Goal: Task Accomplishment & Management: Complete application form

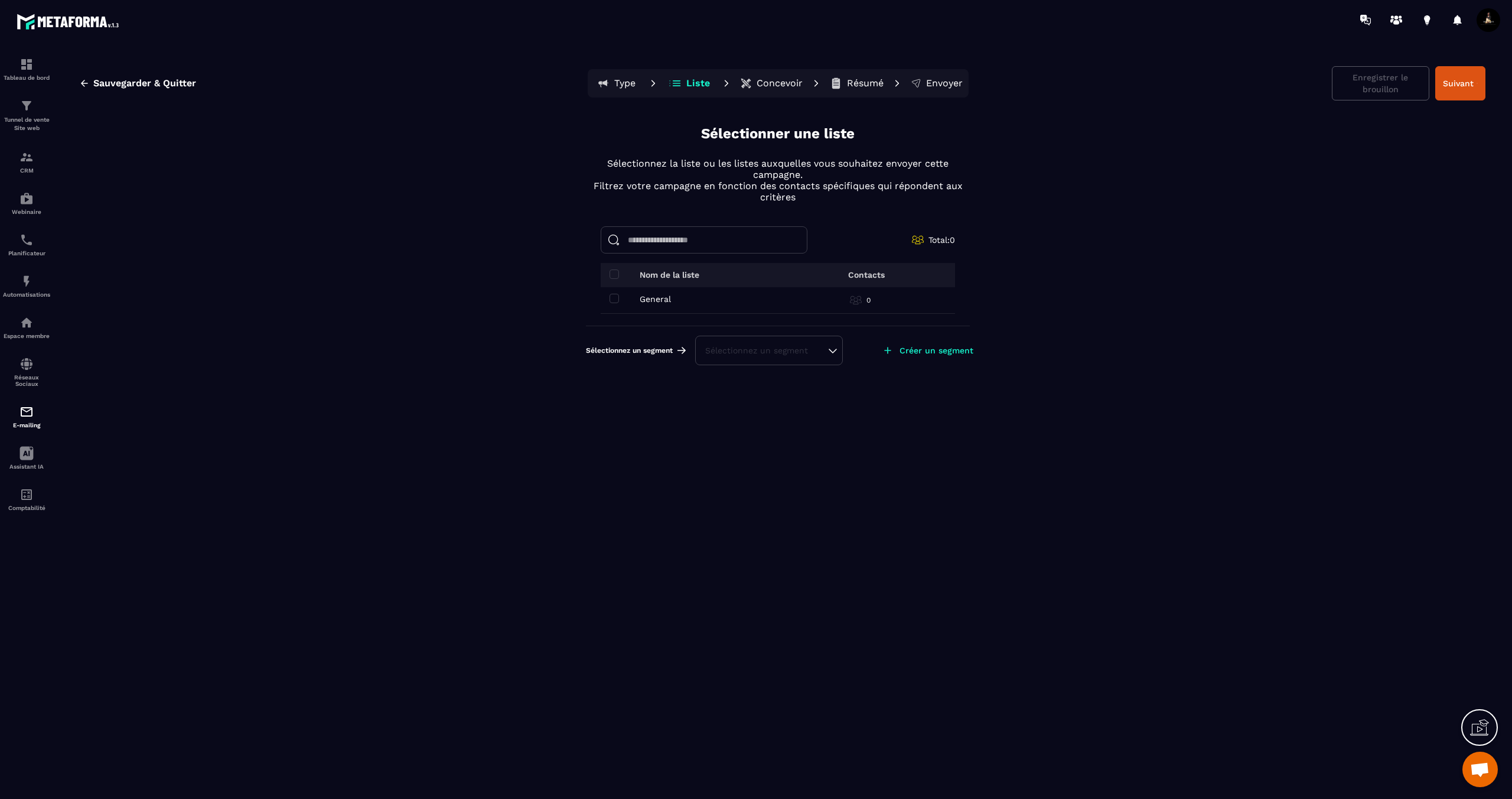
scroll to position [472, 0]
click at [616, 296] on span at bounding box center [614, 298] width 10 height 10
click at [1460, 84] on button "Suivant" at bounding box center [1460, 84] width 50 height 34
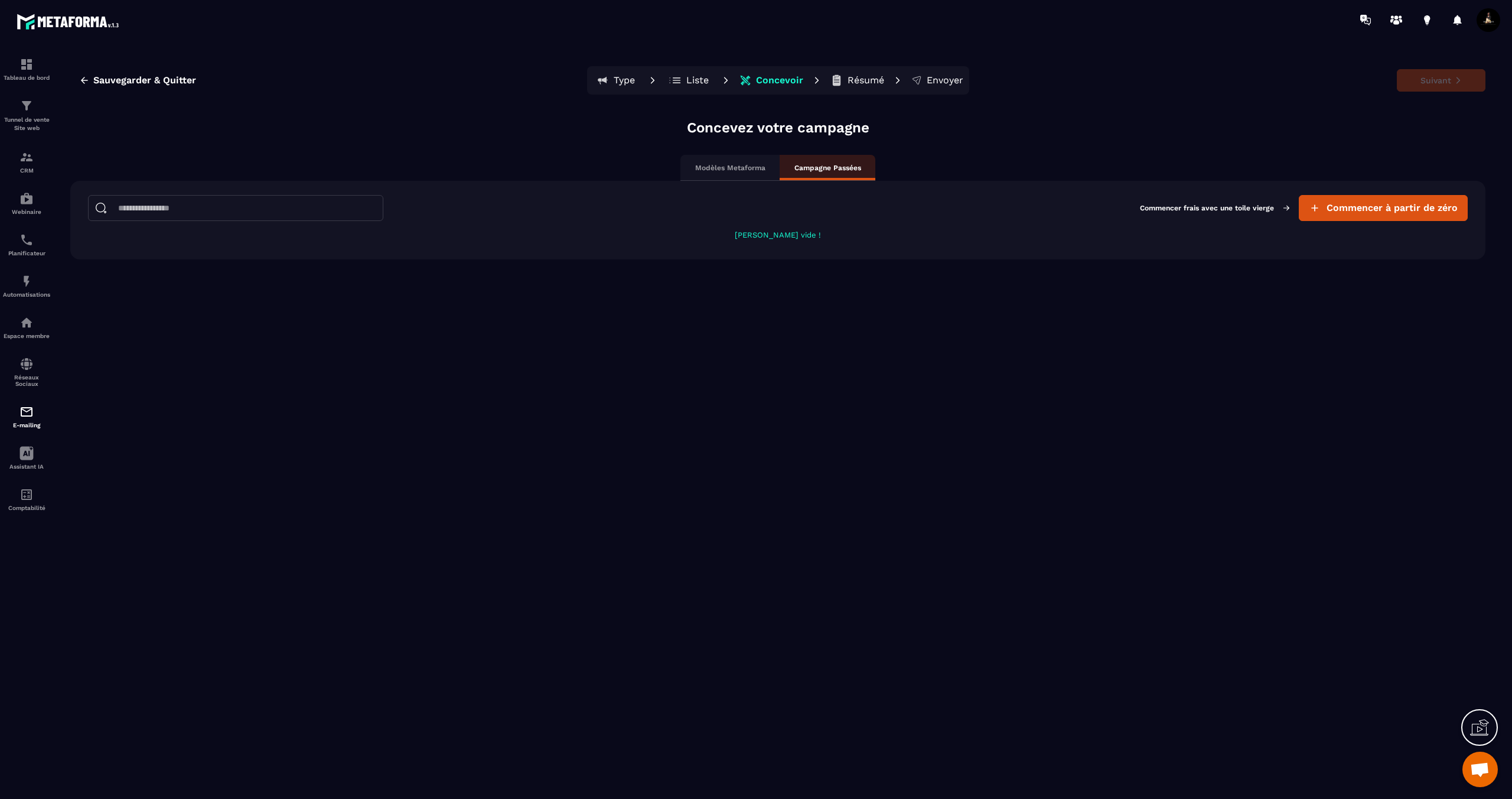
click at [755, 173] on div "Modèles Metaforma" at bounding box center [730, 167] width 99 height 26
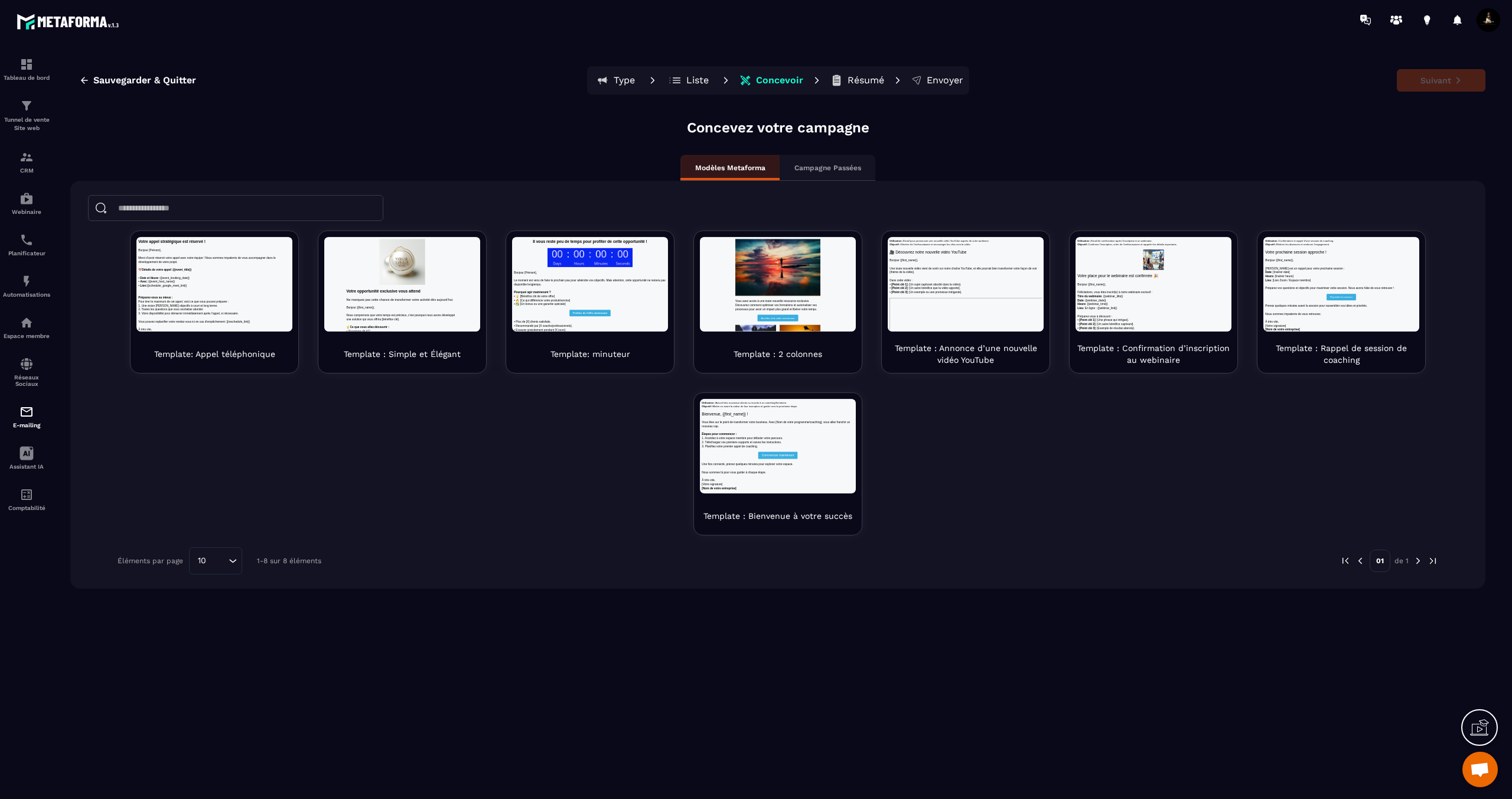
scroll to position [0, 0]
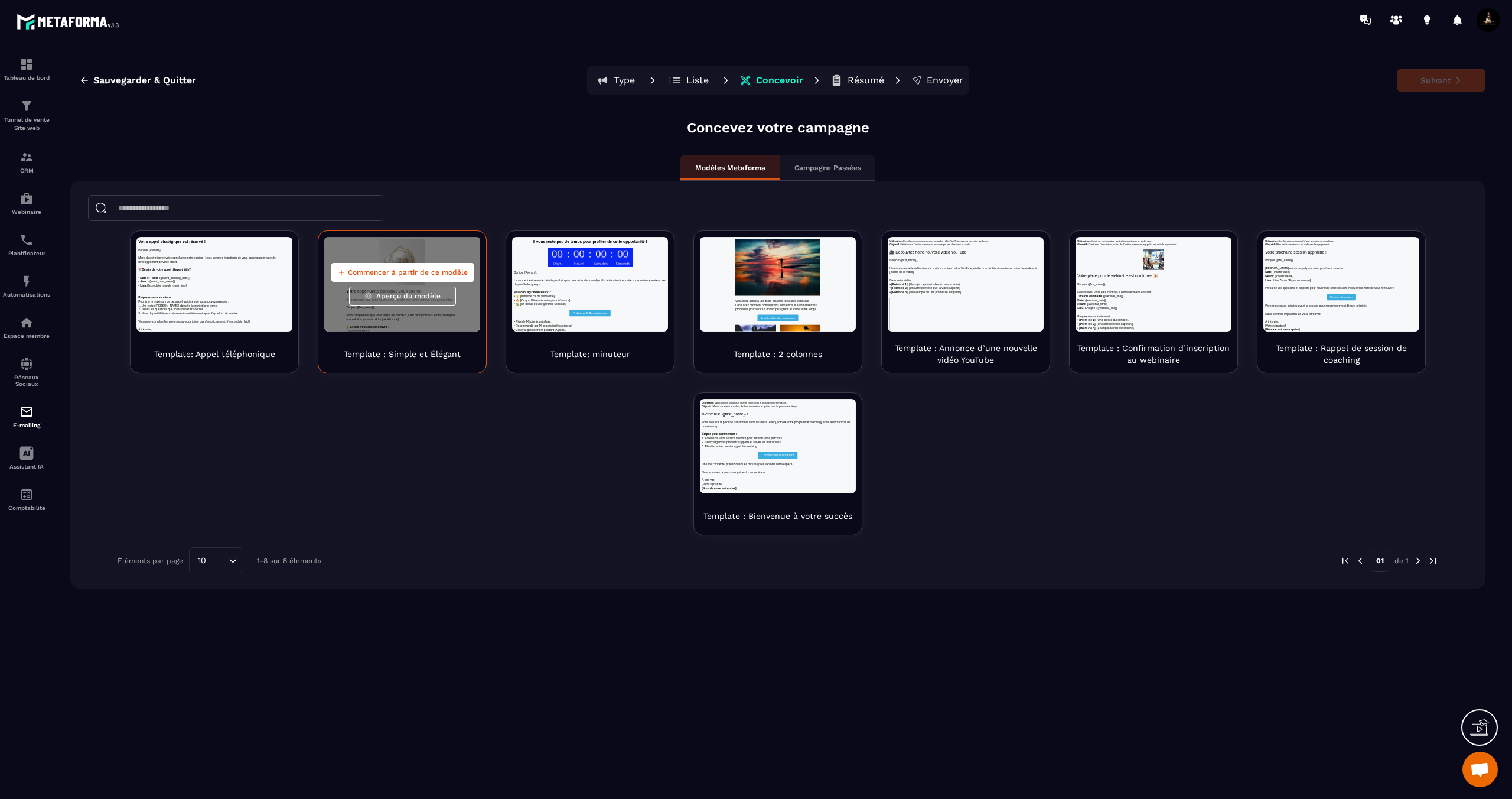
click at [423, 299] on span "Aperçu du modèle" at bounding box center [408, 296] width 64 height 10
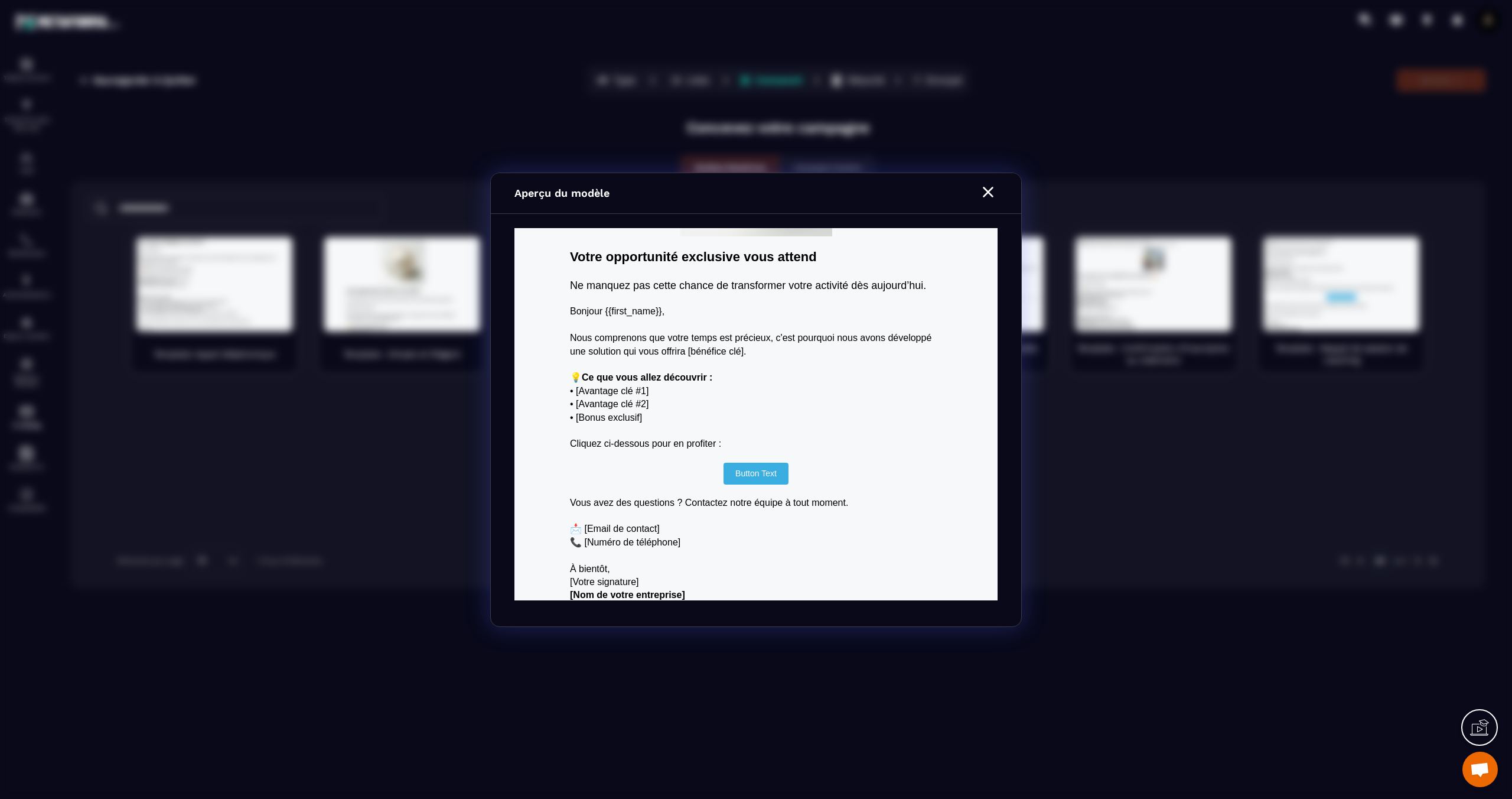
scroll to position [158, 0]
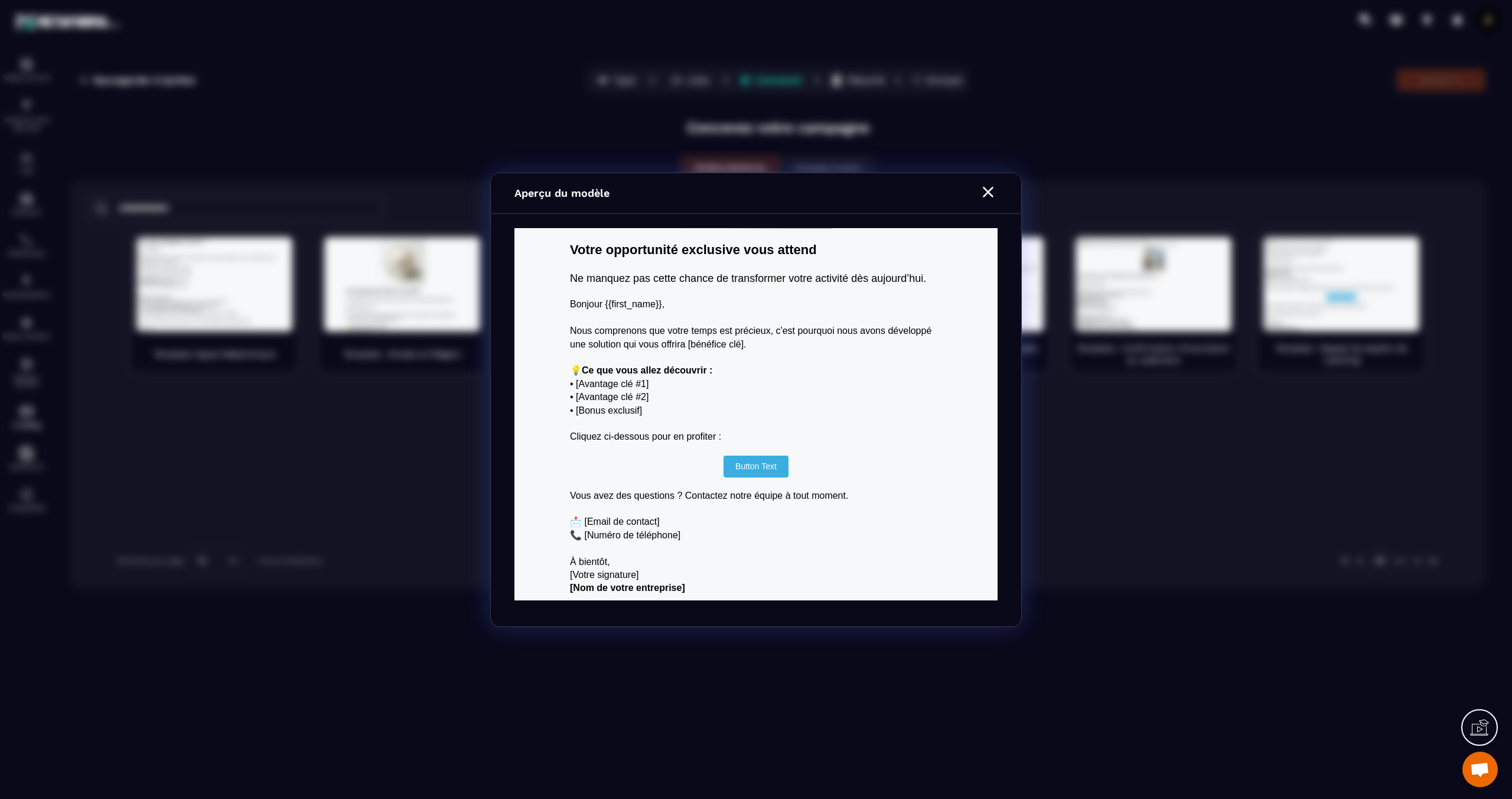
click at [997, 194] on icon "Modal window" at bounding box center [987, 192] width 19 height 19
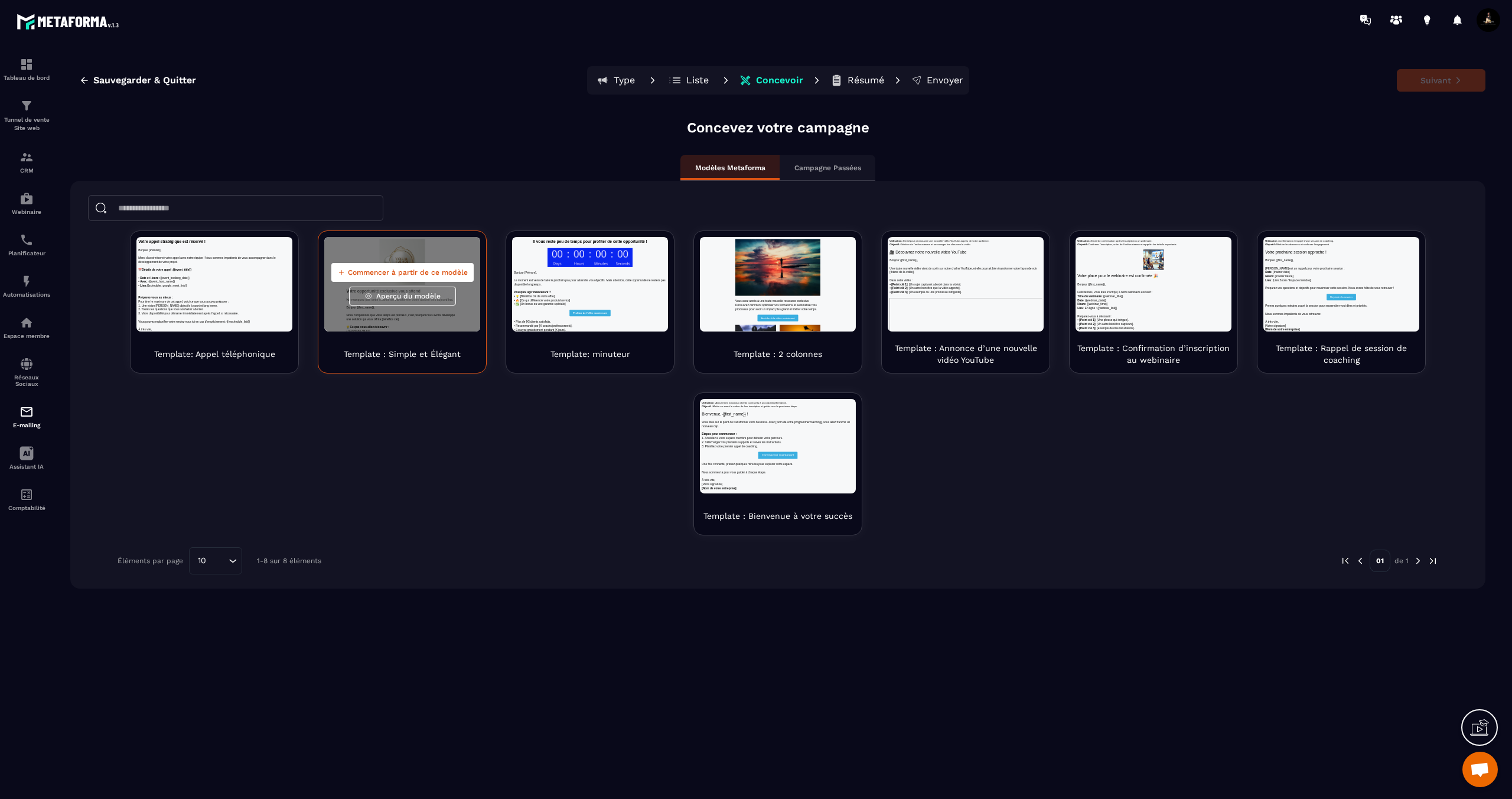
click at [400, 269] on span "Commencer à partir de ce modèle" at bounding box center [407, 273] width 120 height 10
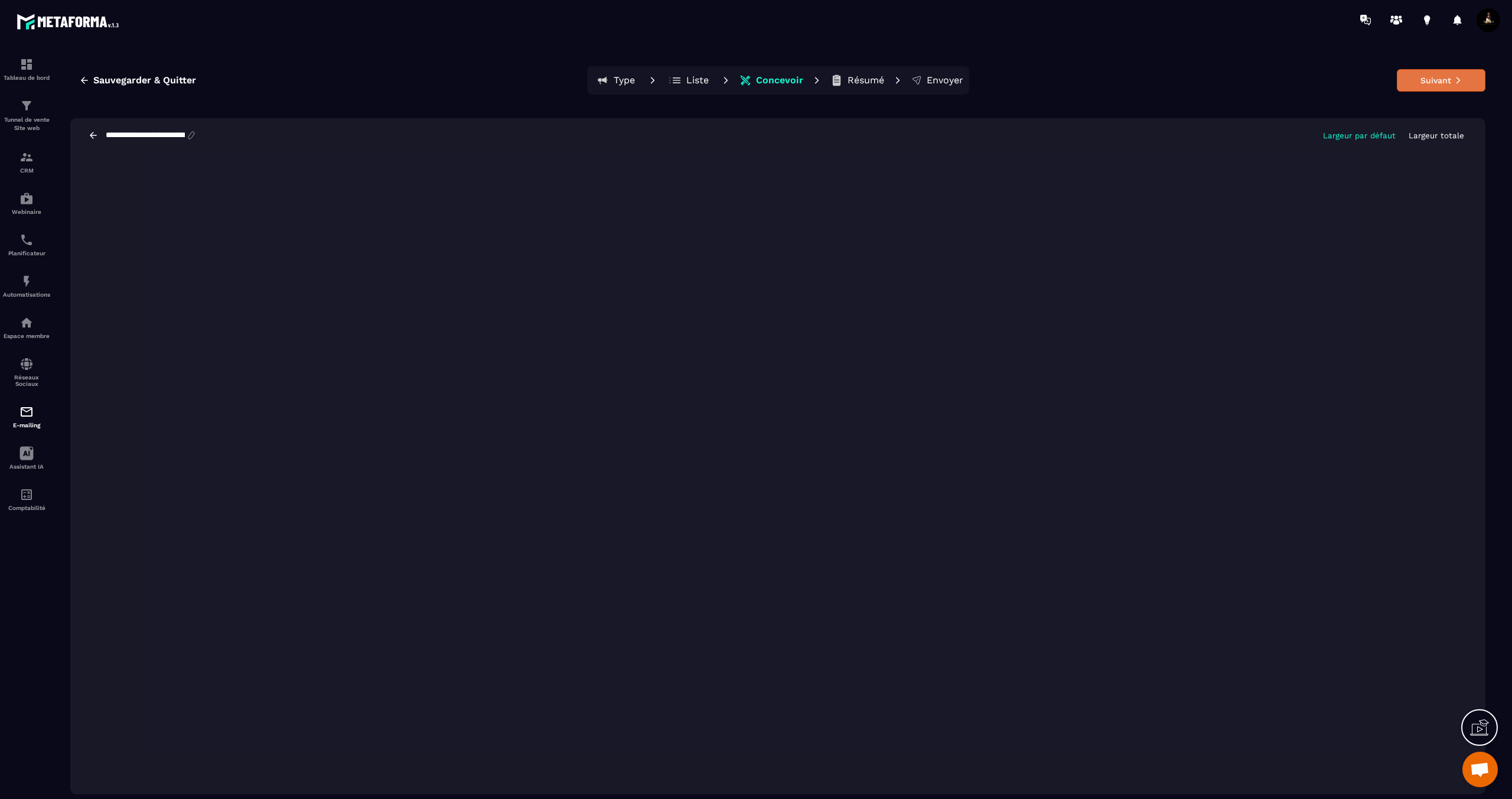
click at [1457, 78] on icon at bounding box center [1458, 81] width 4 height 7
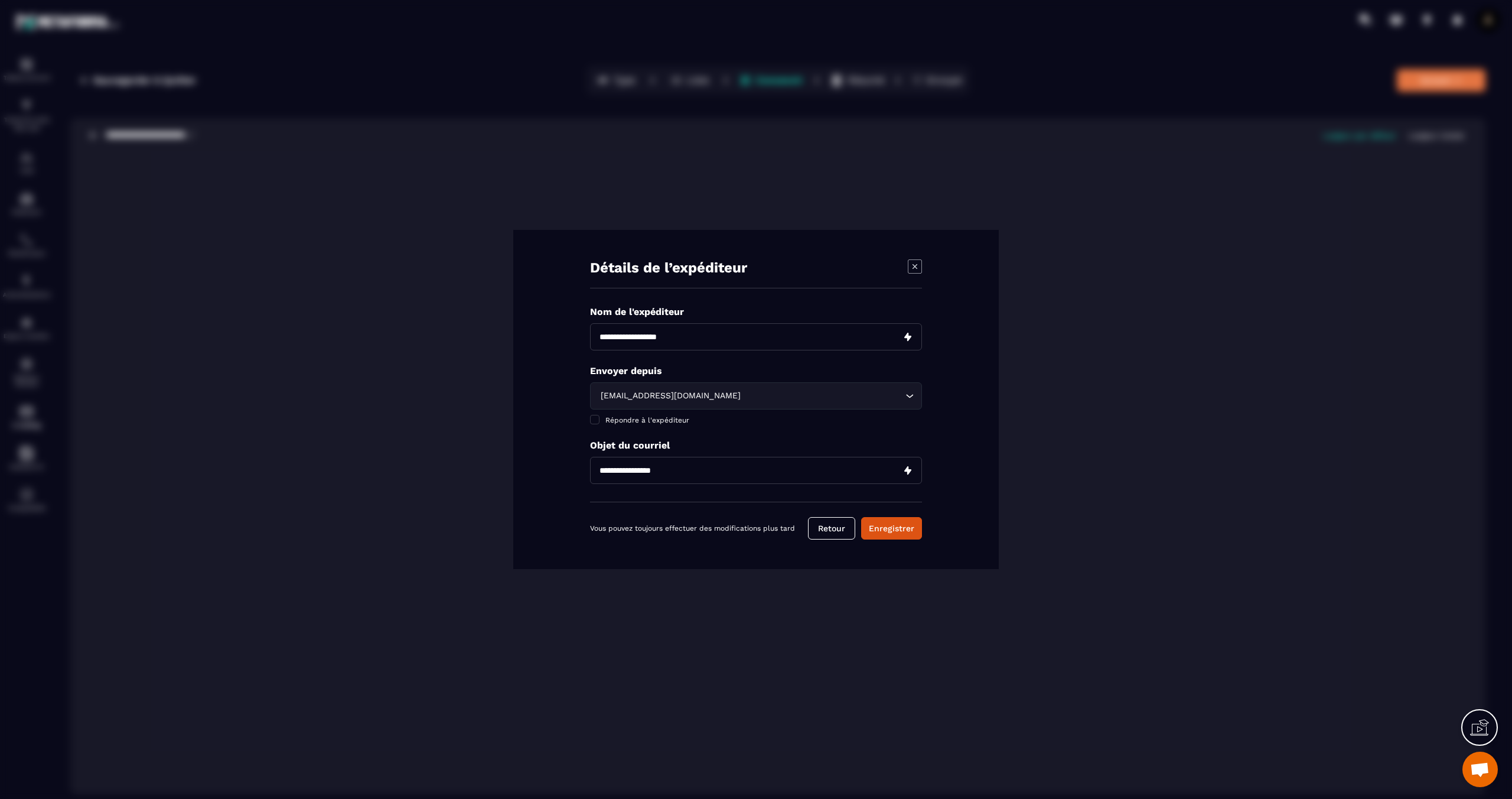
click at [701, 341] on input "Modal window" at bounding box center [756, 337] width 332 height 27
paste input "**********"
click at [722, 470] on input "Modal window" at bounding box center [756, 470] width 332 height 27
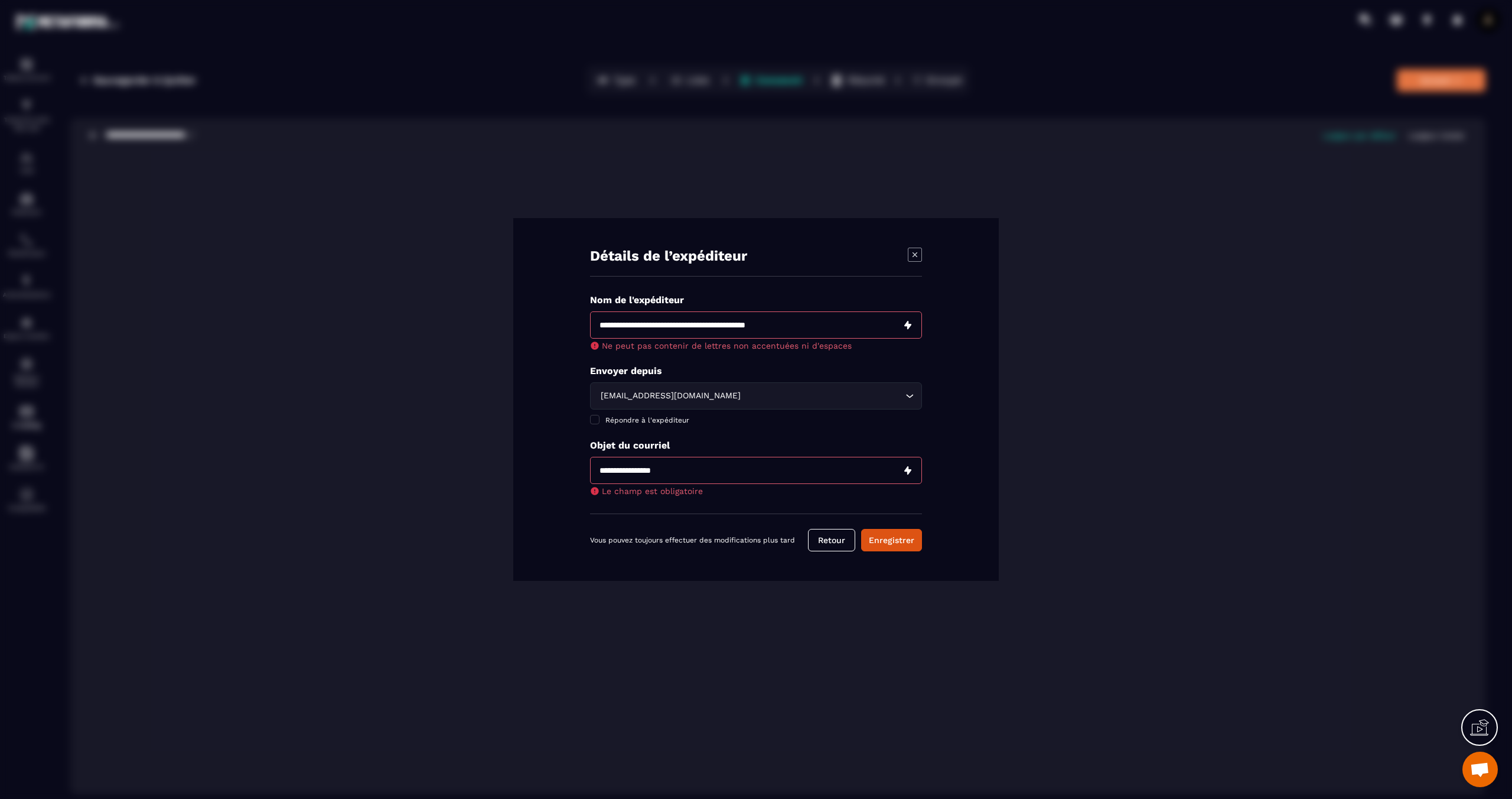
click at [831, 336] on input "Modal window" at bounding box center [756, 325] width 332 height 27
click at [828, 322] on input "Modal window" at bounding box center [756, 325] width 332 height 27
click at [911, 324] on input "Modal window" at bounding box center [756, 325] width 332 height 27
click at [835, 323] on input "Modal window" at bounding box center [756, 325] width 332 height 27
click at [718, 329] on input "Modal window" at bounding box center [756, 325] width 332 height 27
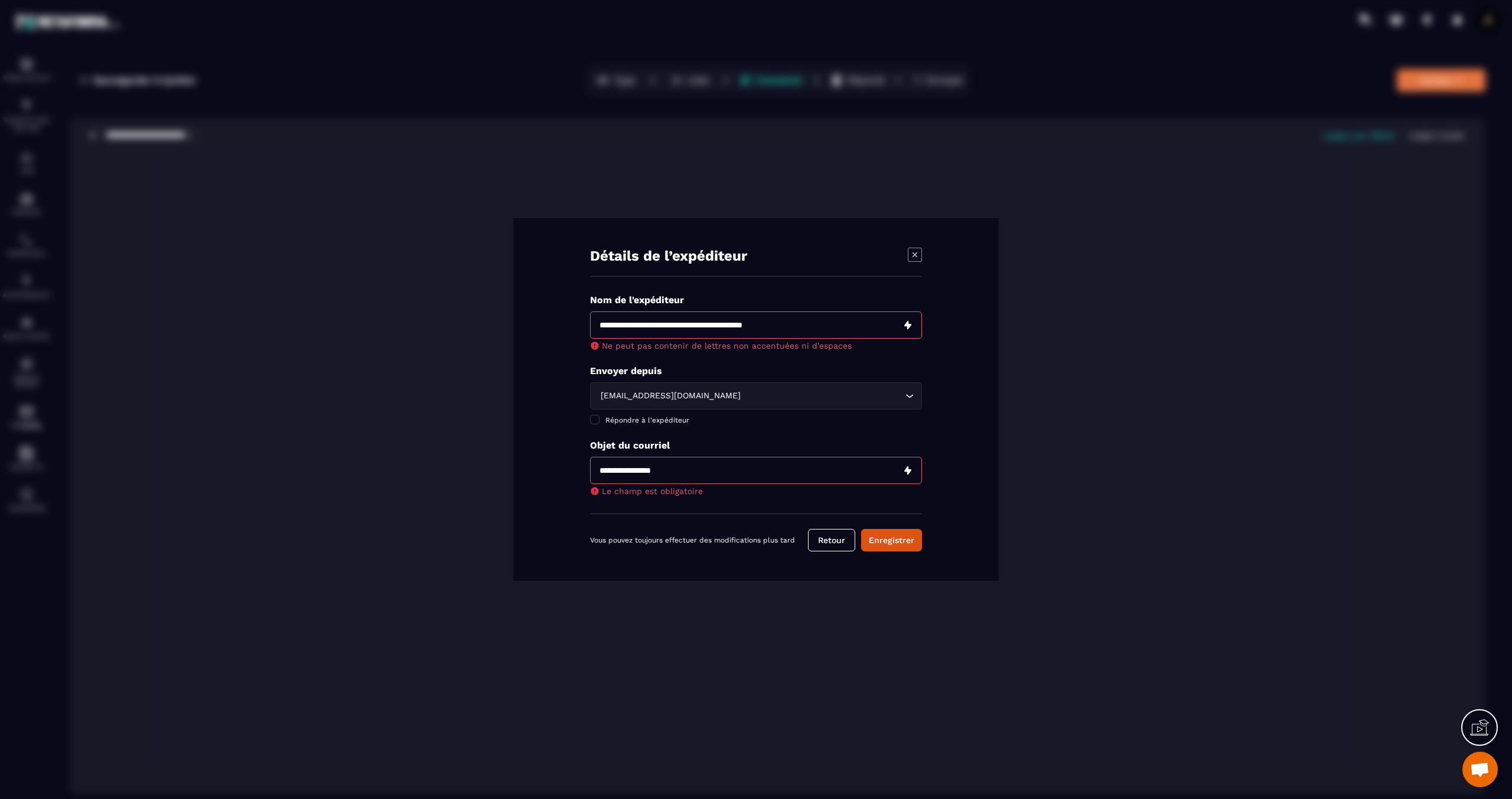
drag, startPoint x: 640, startPoint y: 326, endPoint x: 874, endPoint y: 341, distance: 234.5
click at [874, 341] on div "Ne peut pas contenir de lettres non accentuées ni d'espaces" at bounding box center [756, 331] width 332 height 39
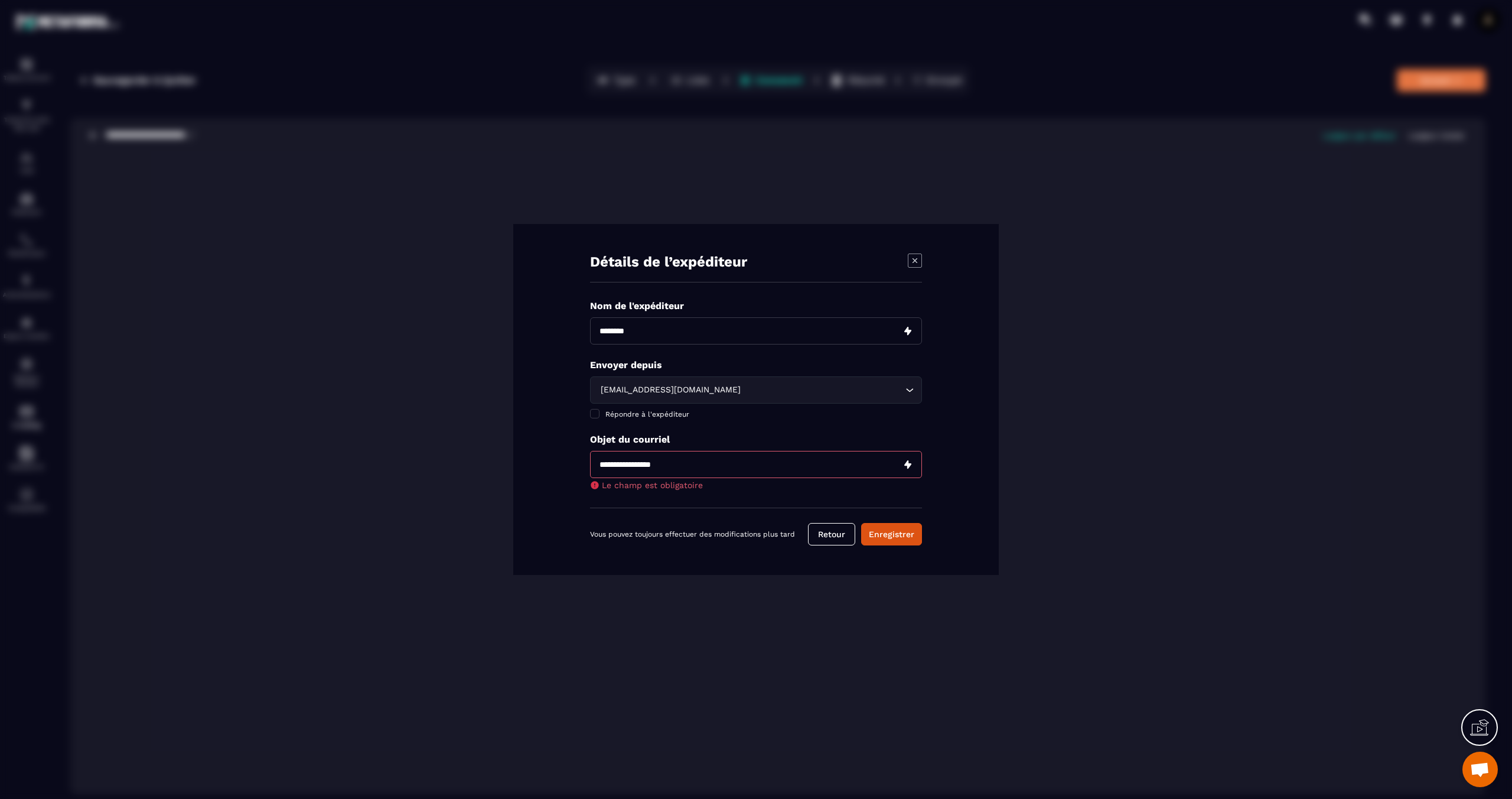
click at [733, 469] on input "Modal window" at bounding box center [756, 464] width 332 height 27
click at [677, 332] on input "Modal window" at bounding box center [756, 331] width 332 height 27
click at [725, 462] on input "Modal window" at bounding box center [756, 464] width 332 height 27
click at [695, 463] on input "Modal window" at bounding box center [756, 464] width 332 height 27
click at [689, 329] on input "Modal window" at bounding box center [756, 331] width 332 height 27
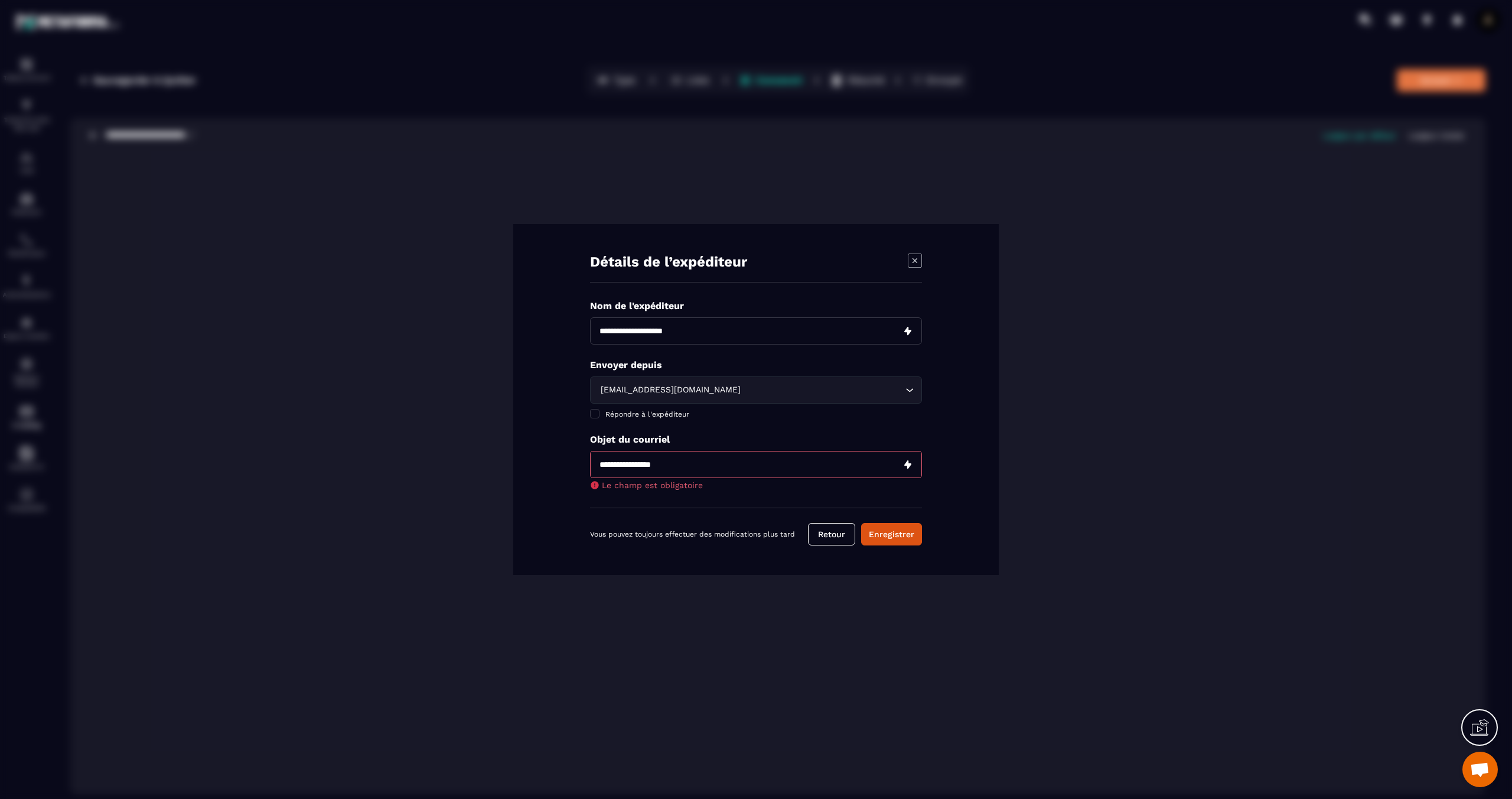
drag, startPoint x: 678, startPoint y: 329, endPoint x: 551, endPoint y: 326, distance: 127.0
click at [551, 326] on div "Détails de l’expéditeur Nom de l'expéditeur Envoyer depuis [EMAIL_ADDRESS][DOMA…" at bounding box center [756, 400] width 486 height 351
paste input "**********"
click at [640, 333] on input "Modal window" at bounding box center [756, 331] width 332 height 27
click at [716, 332] on input "Modal window" at bounding box center [756, 331] width 332 height 27
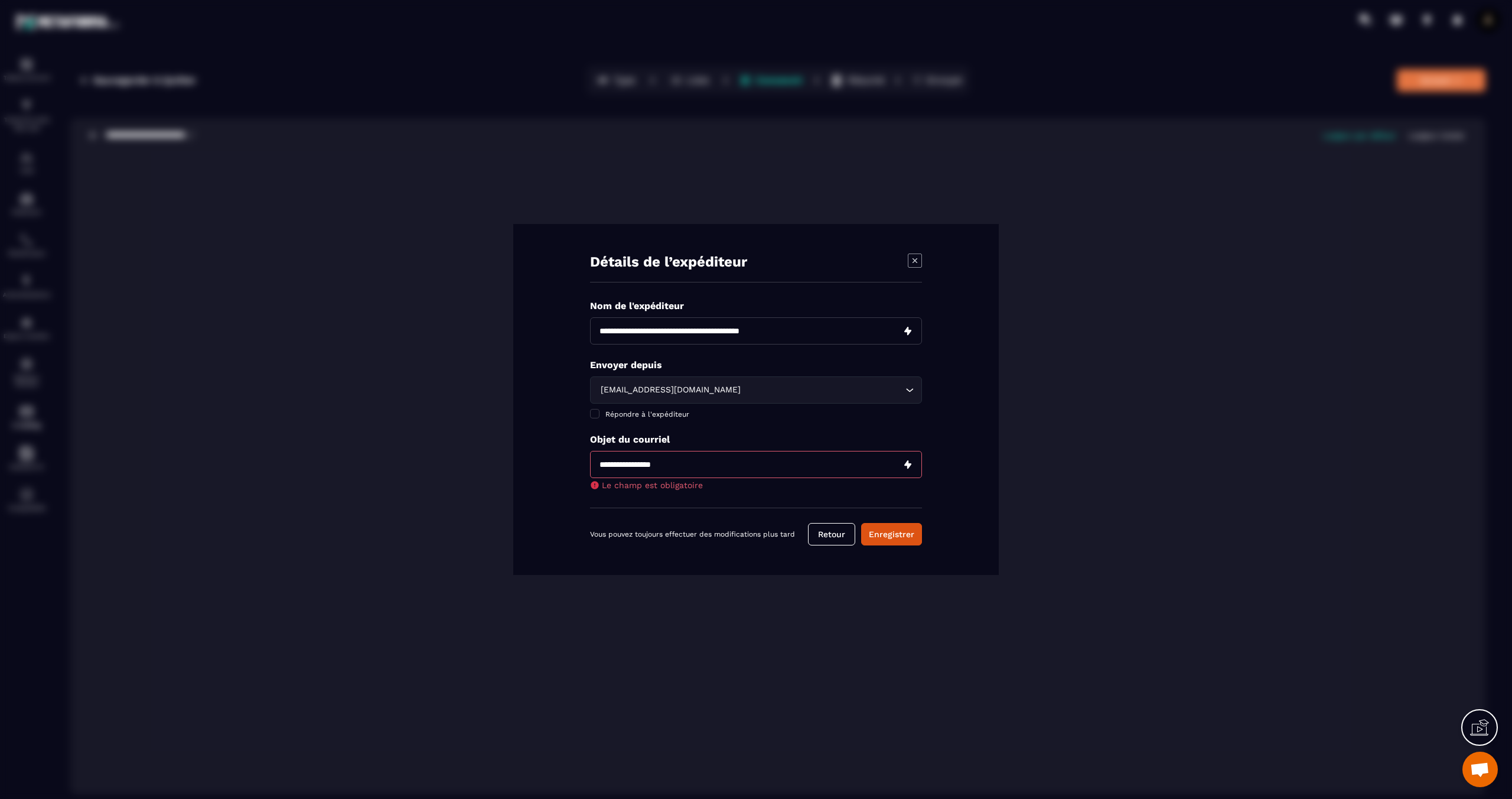
drag, startPoint x: 822, startPoint y: 358, endPoint x: 817, endPoint y: 384, distance: 26.5
click at [822, 358] on div "Nom de l'expéditeur Envoyer depuis [EMAIL_ADDRESS][DOMAIN_NAME] Loading... Répo…" at bounding box center [756, 404] width 332 height 208
click at [804, 464] on input "Modal window" at bounding box center [756, 464] width 332 height 27
click at [717, 456] on input "Modal window" at bounding box center [756, 464] width 332 height 27
click at [709, 332] on input "Modal window" at bounding box center [756, 331] width 332 height 27
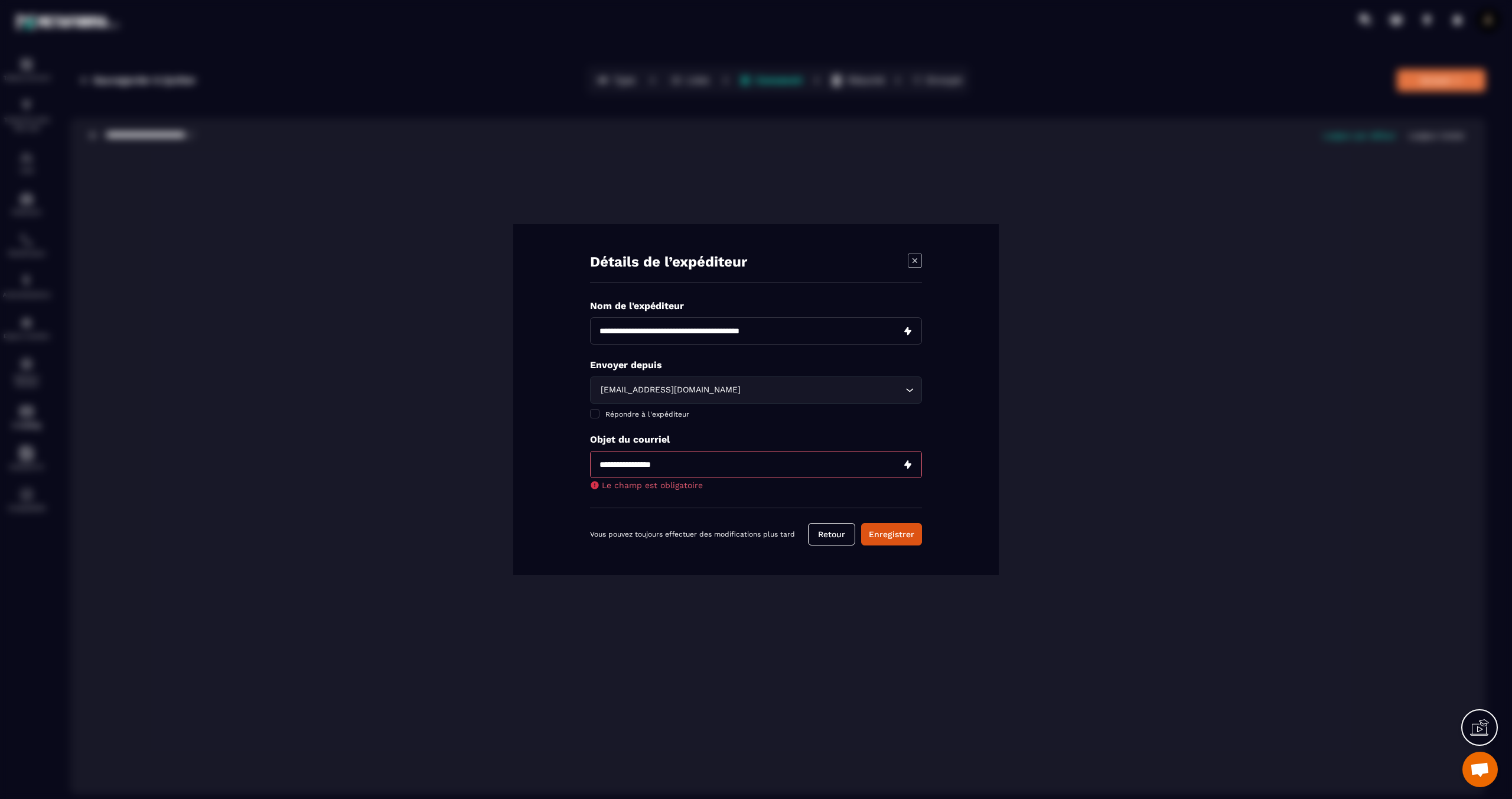
click at [750, 461] on input "Modal window" at bounding box center [756, 464] width 332 height 27
click at [757, 333] on input "Modal window" at bounding box center [756, 331] width 332 height 27
click at [861, 523] on button "Enregistrer" at bounding box center [892, 534] width 61 height 22
click at [696, 460] on input "Modal window" at bounding box center [756, 464] width 332 height 27
click at [714, 330] on input "Modal window" at bounding box center [756, 331] width 332 height 27
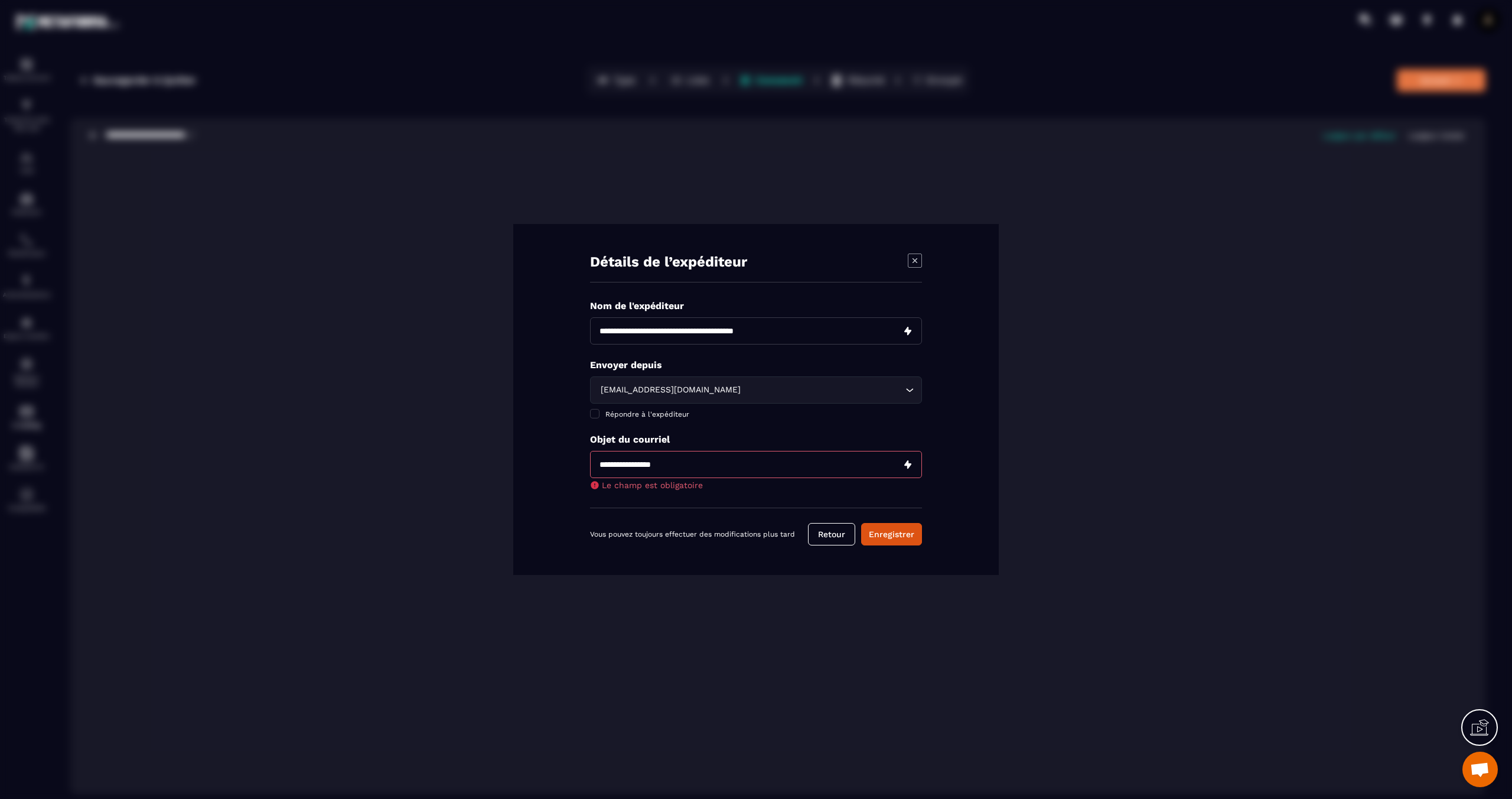
click at [691, 467] on input "Modal window" at bounding box center [756, 464] width 332 height 27
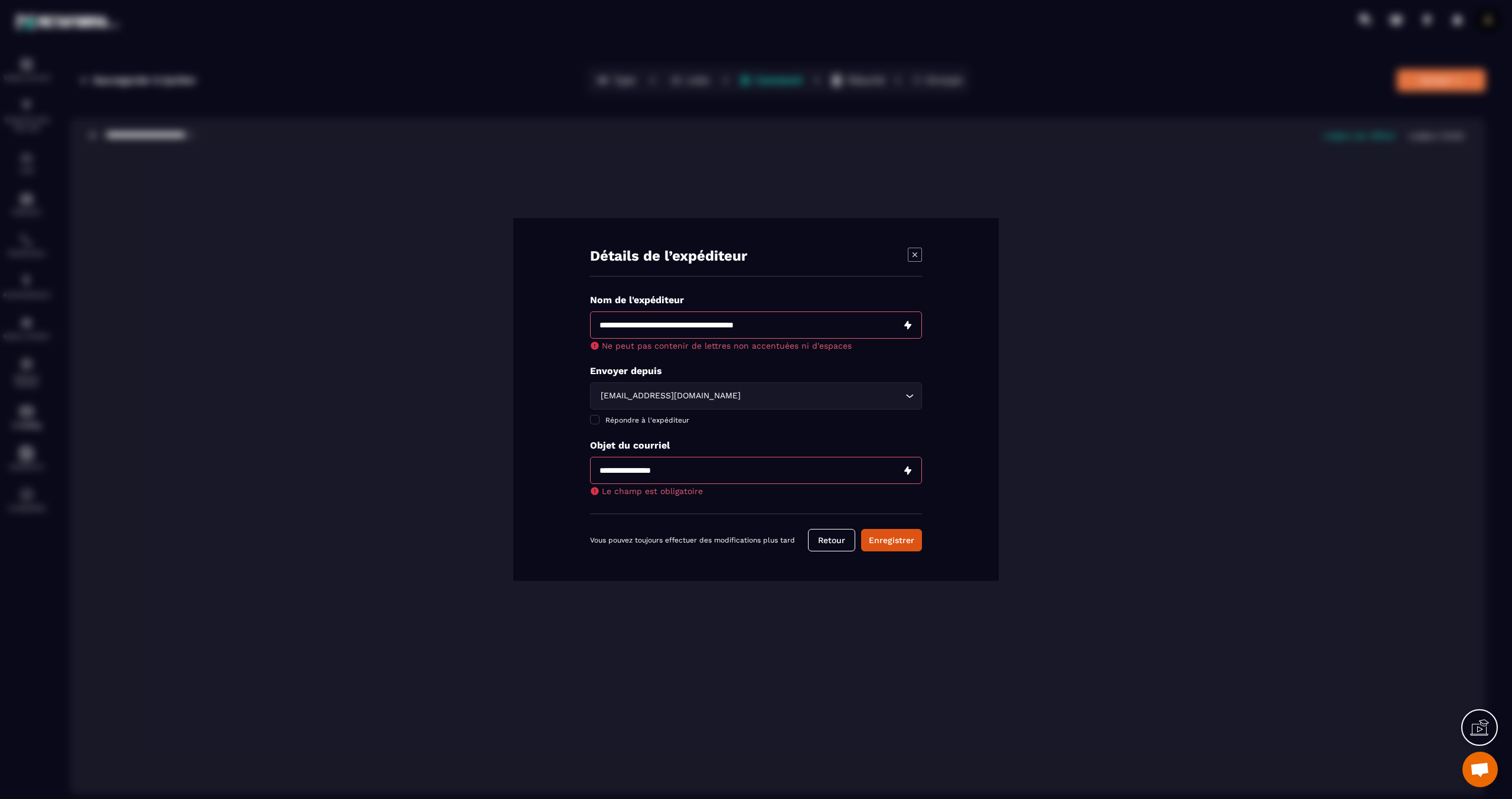
click at [715, 325] on input "Modal window" at bounding box center [756, 325] width 332 height 27
type input "**********"
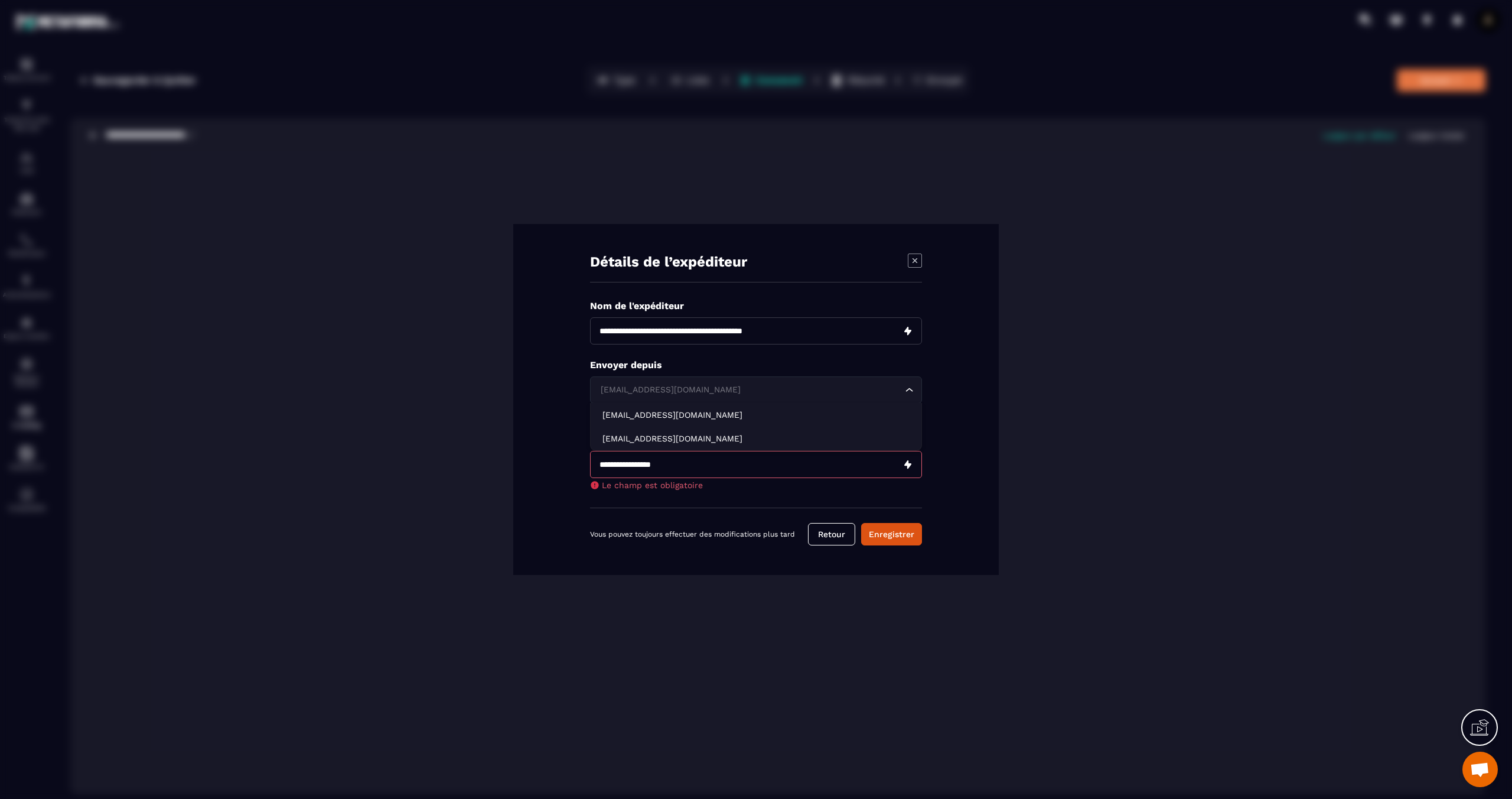
click at [662, 387] on div "[EMAIL_ADDRESS][DOMAIN_NAME] Loading..." at bounding box center [756, 390] width 332 height 27
click at [549, 398] on div "Détails de l’expéditeur Nom de l'expéditeur Envoyer depuis [EMAIL_ADDRESS][DOMA…" at bounding box center [756, 400] width 486 height 351
click at [672, 463] on input "Modal window" at bounding box center [756, 464] width 332 height 27
paste input "**********"
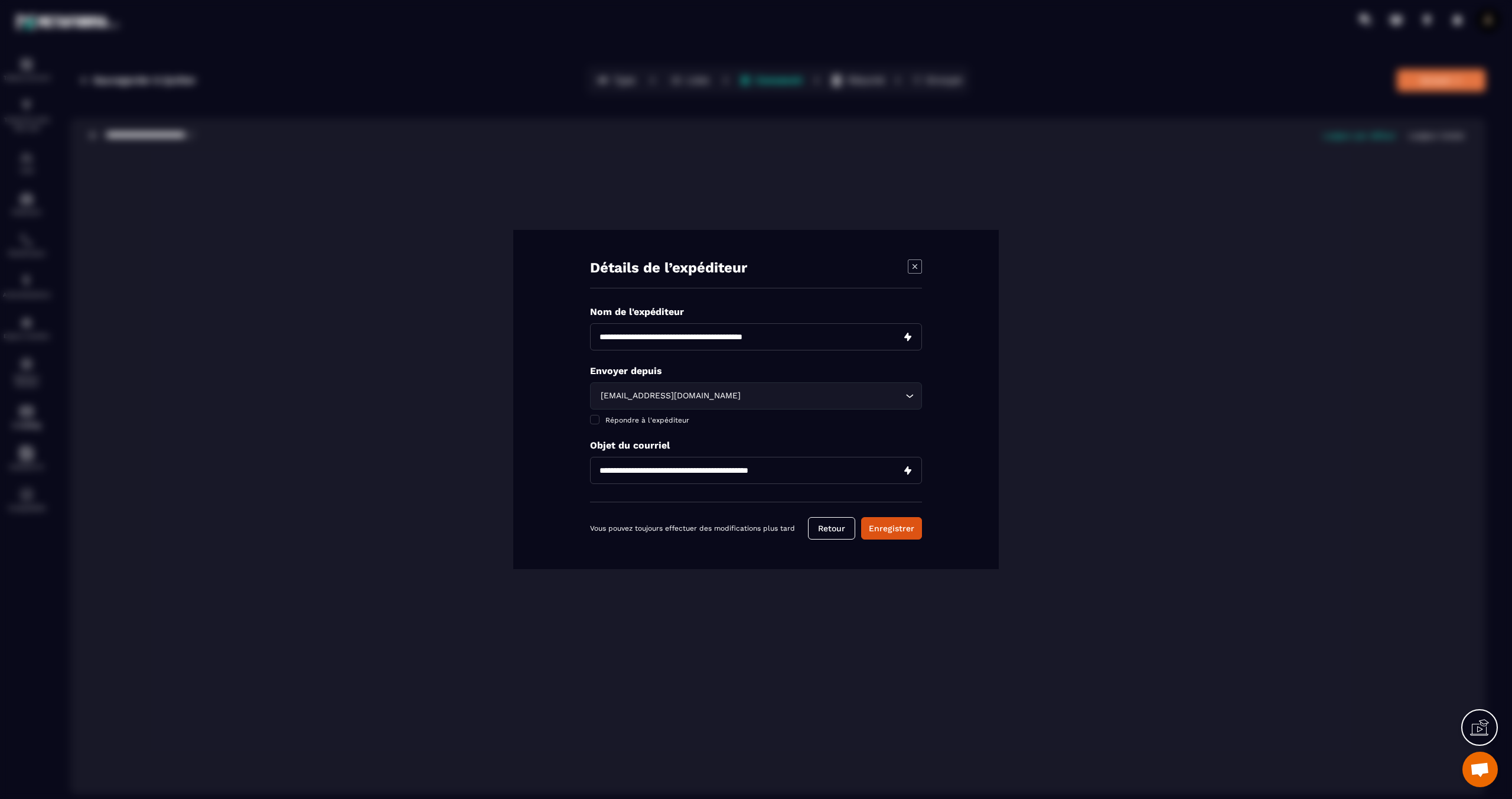
click at [682, 473] on input "**********" at bounding box center [756, 470] width 332 height 27
paste input "Modal window"
type input "**********"
click at [950, 488] on div "**********" at bounding box center [756, 400] width 486 height 339
click at [887, 526] on button "Enregistrer" at bounding box center [892, 528] width 61 height 22
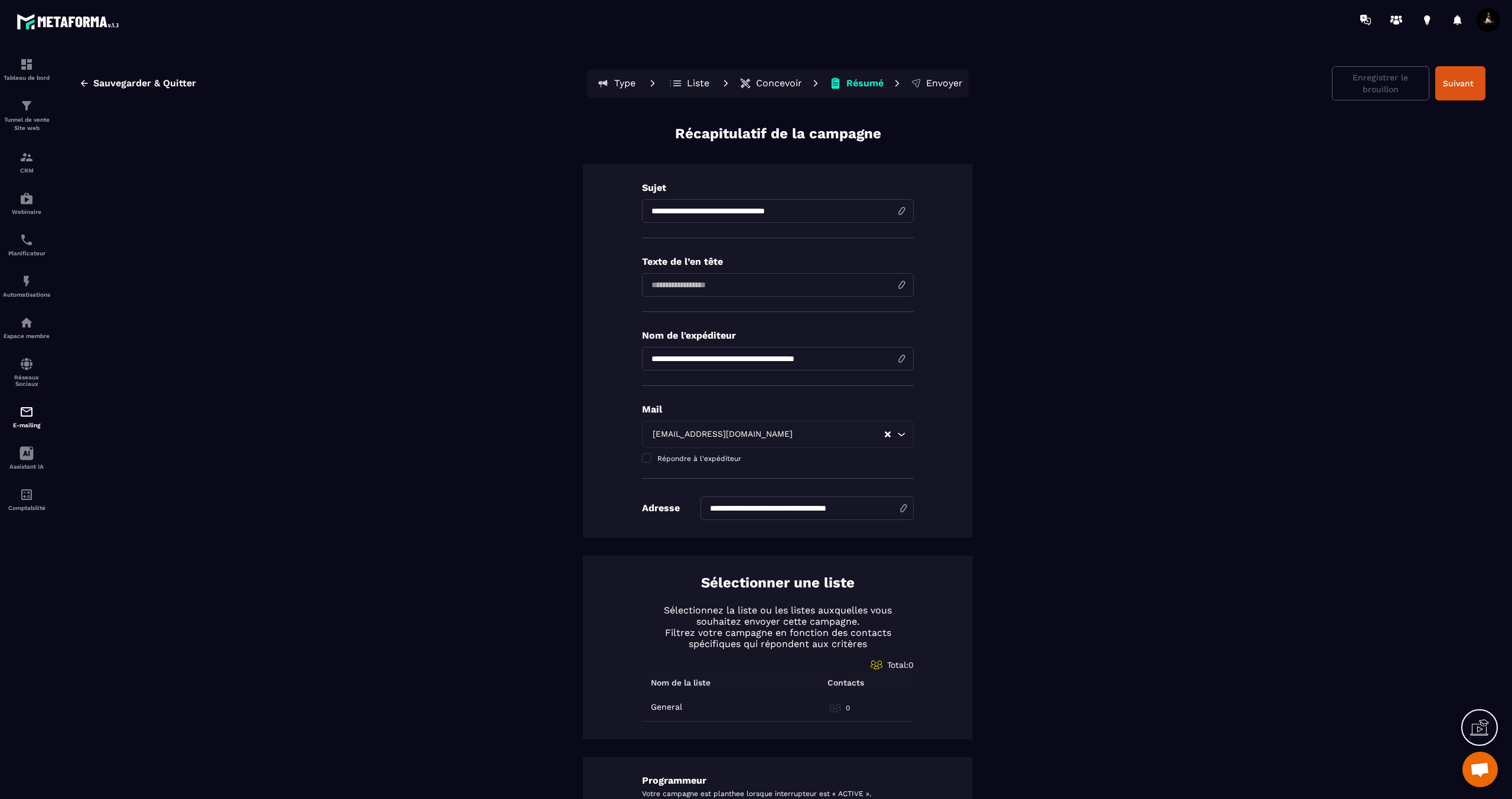
click at [699, 287] on input at bounding box center [778, 285] width 272 height 24
paste input "**********"
type input "**********"
click at [819, 211] on input "**********" at bounding box center [778, 211] width 272 height 24
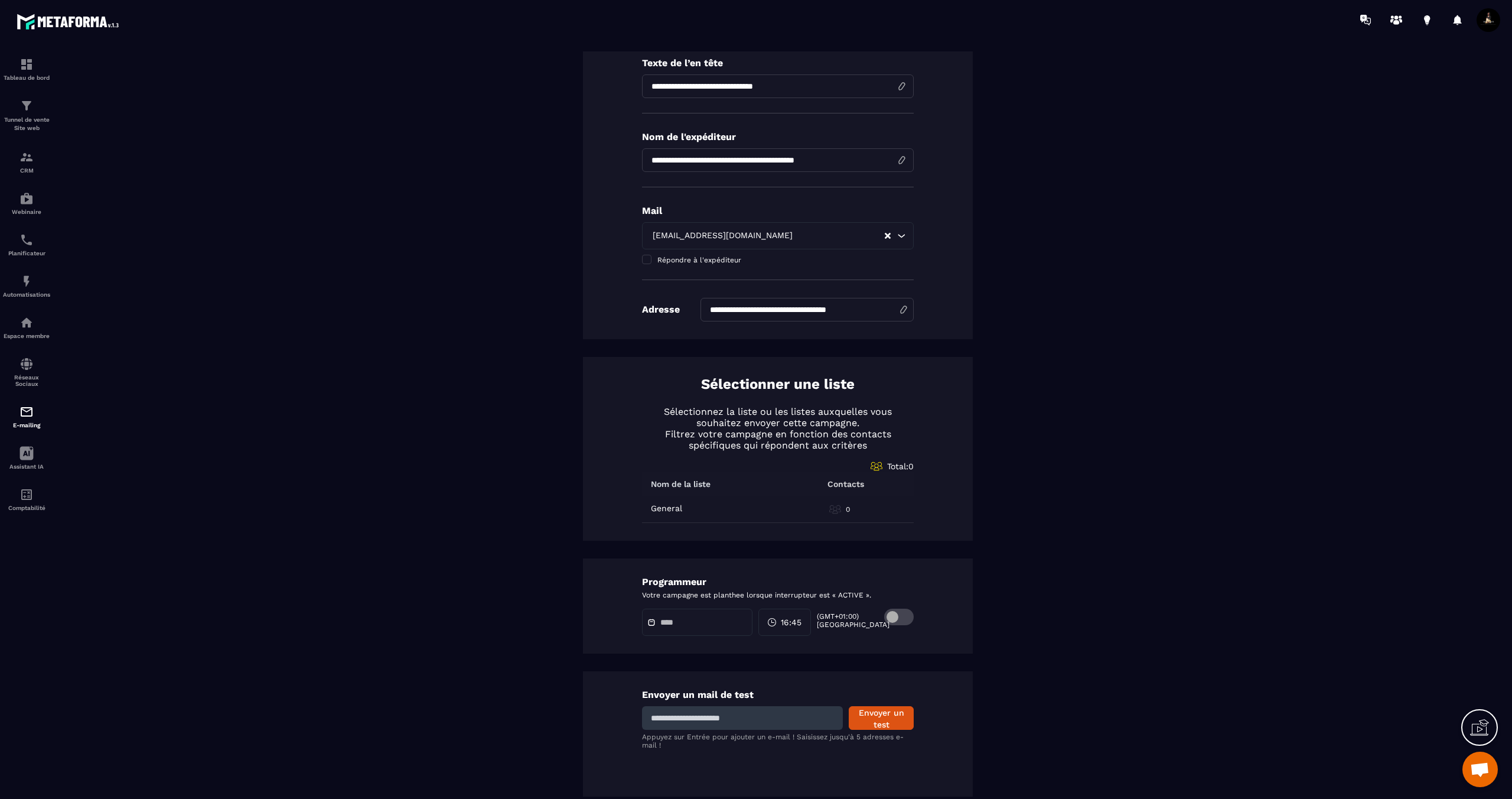
scroll to position [200, 0]
type input "**********"
click at [836, 512] on icon at bounding box center [834, 508] width 5 height 7
click at [667, 505] on p "General" at bounding box center [666, 506] width 31 height 10
click at [711, 625] on div at bounding box center [697, 621] width 110 height 27
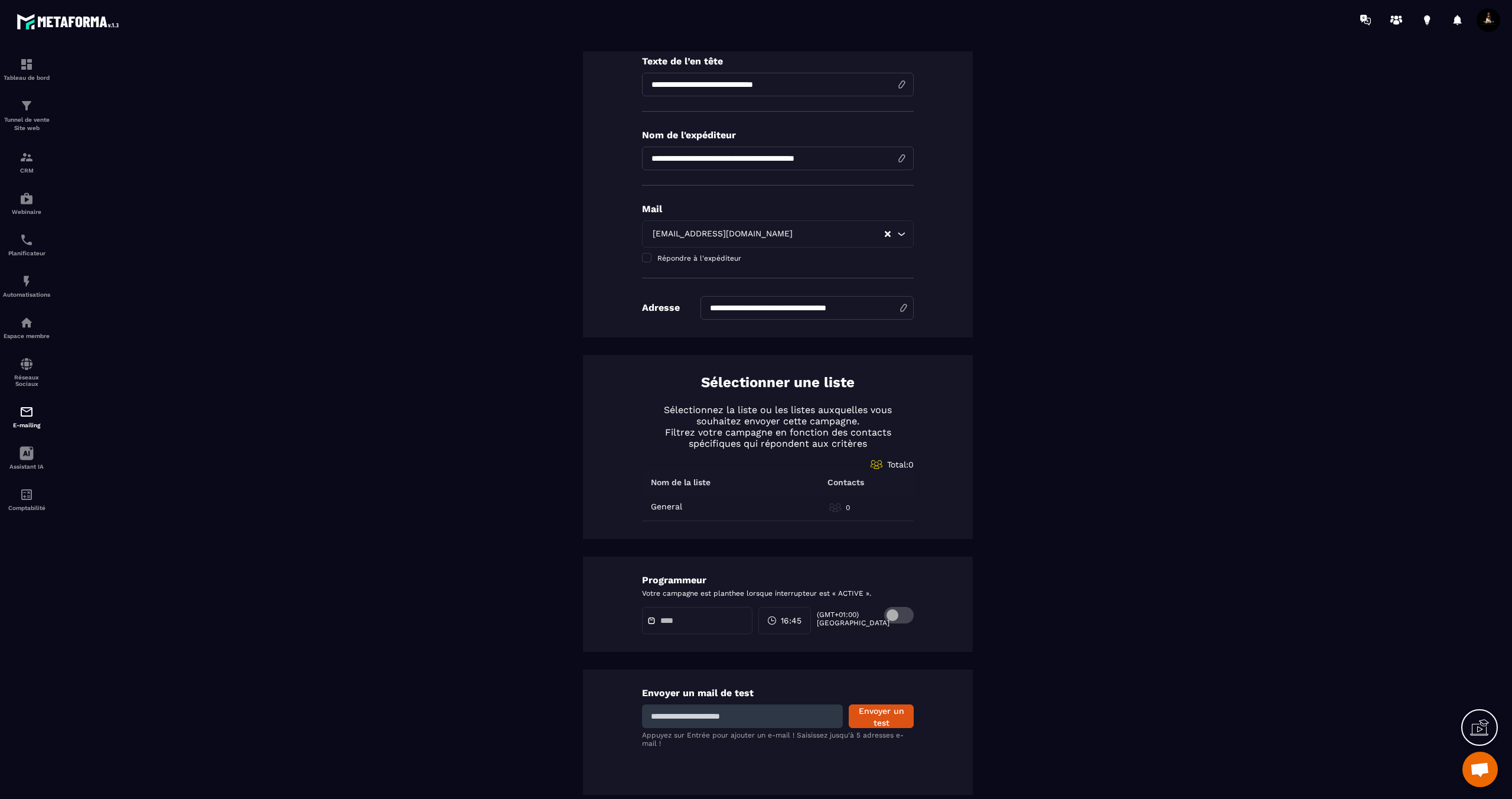
click at [647, 619] on icon at bounding box center [651, 620] width 8 height 8
click at [655, 619] on span at bounding box center [654, 620] width 14 height 8
click at [896, 618] on span at bounding box center [899, 615] width 30 height 16
click at [691, 623] on input "text" at bounding box center [702, 621] width 83 height 9
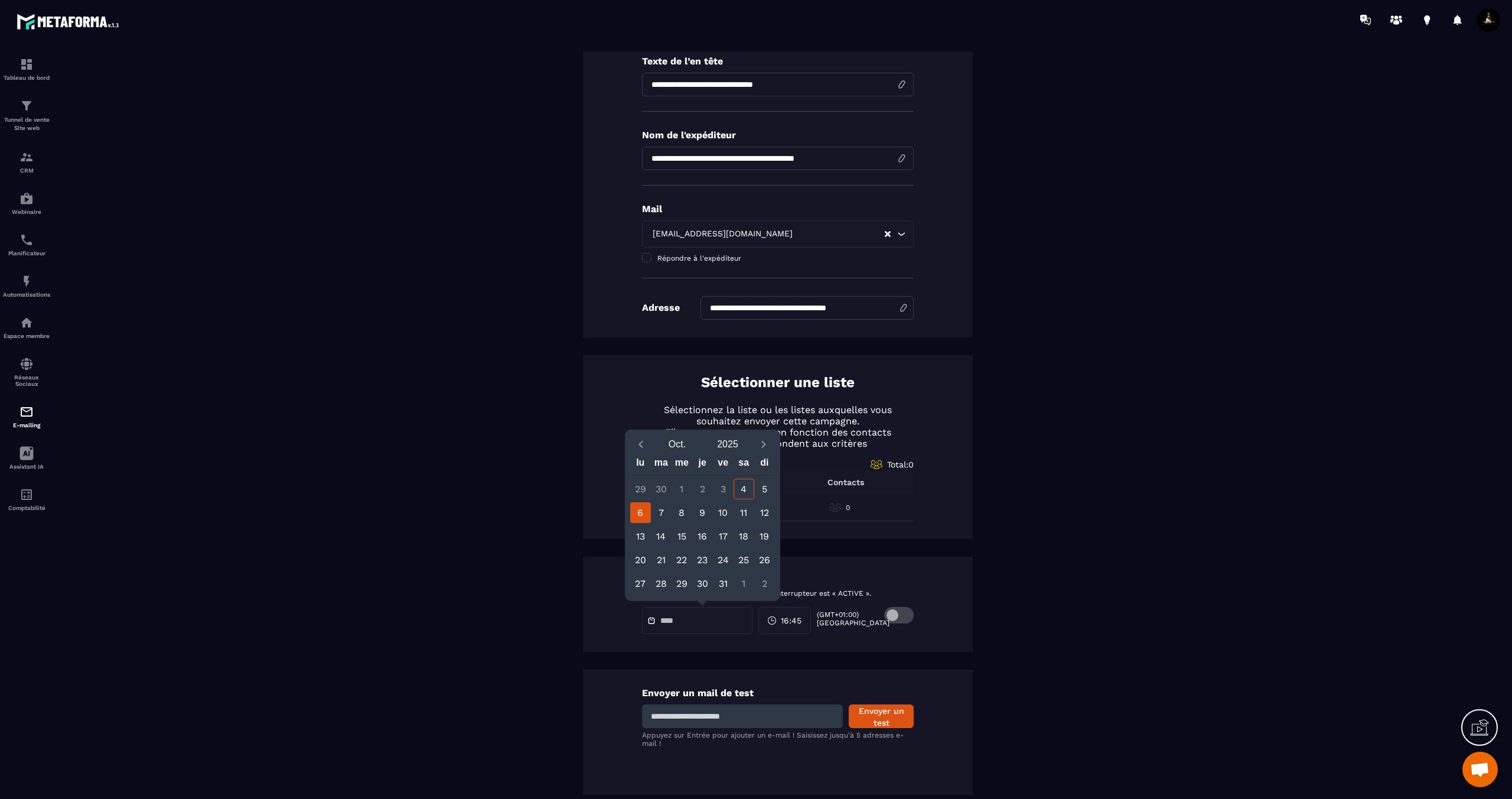
click at [644, 517] on div "6" at bounding box center [640, 513] width 21 height 21
type input "**********"
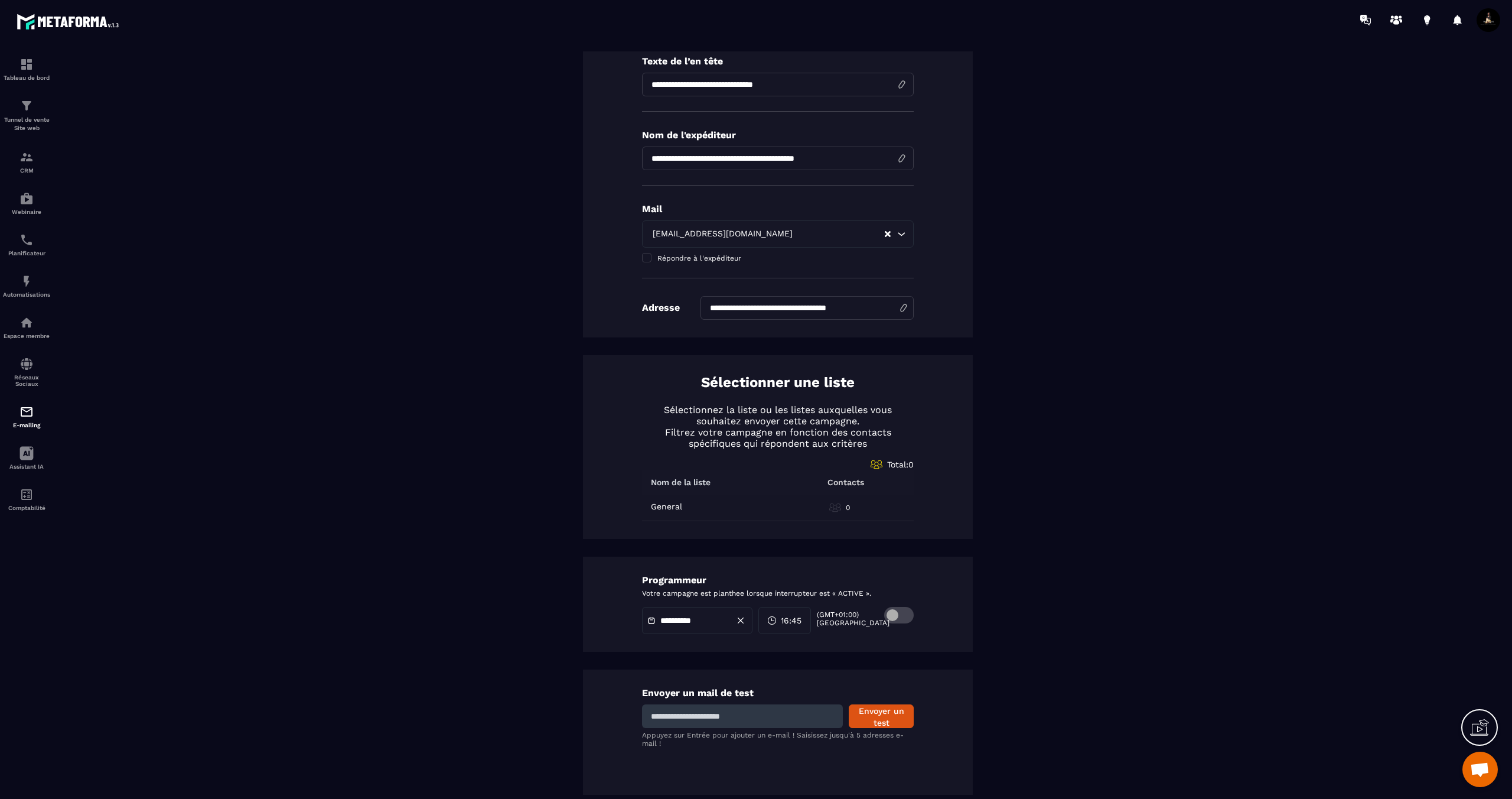
click at [797, 621] on span "16:45" at bounding box center [791, 621] width 21 height 12
click at [770, 656] on div "17 (5 PM)" at bounding box center [764, 655] width 59 height 16
click at [888, 644] on div "**********" at bounding box center [778, 603] width 390 height 95
click at [793, 720] on input at bounding box center [742, 716] width 201 height 24
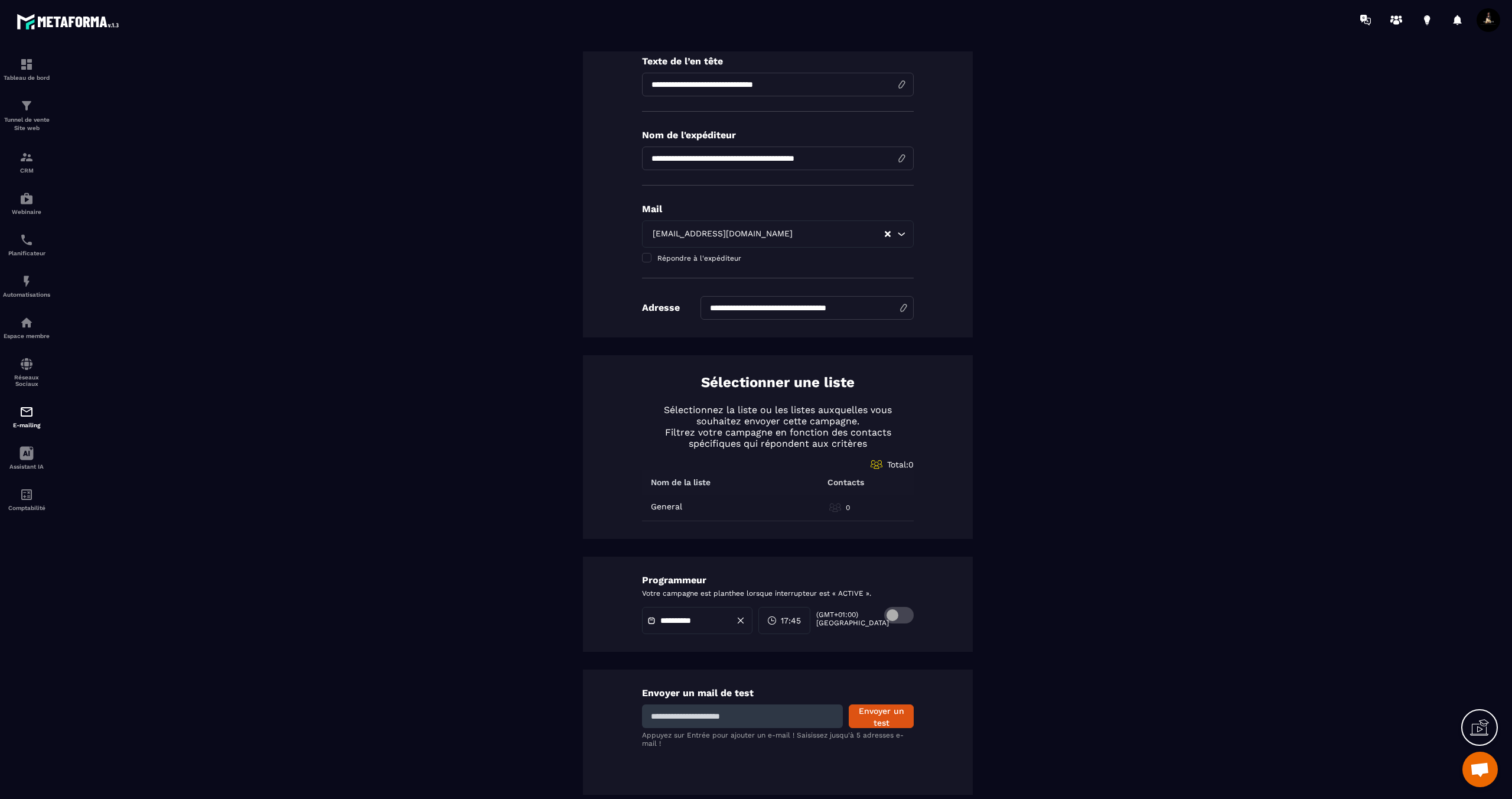
type input "**********"
click at [893, 714] on button "Envoyer un test" at bounding box center [881, 716] width 65 height 24
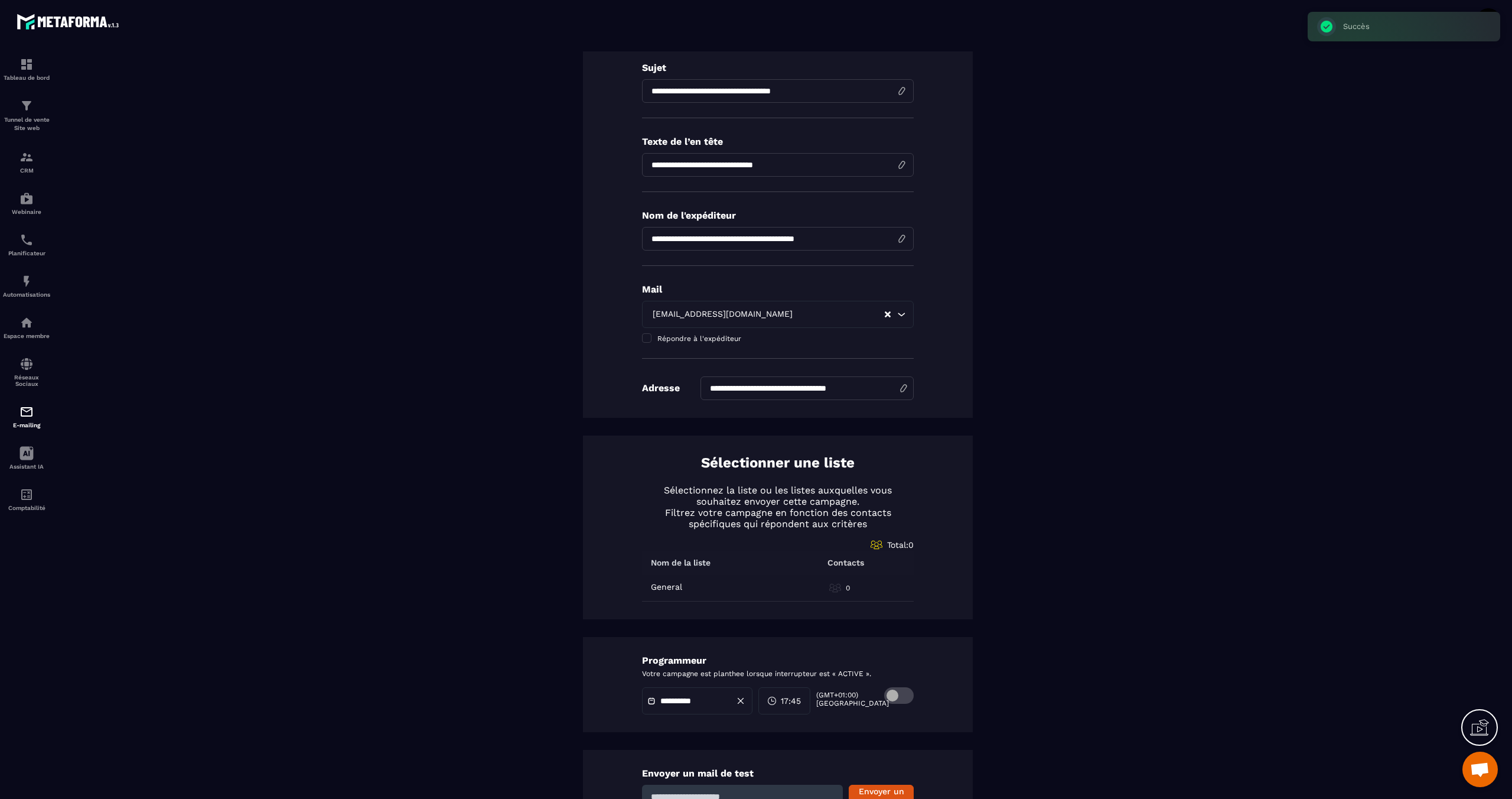
scroll to position [0, 0]
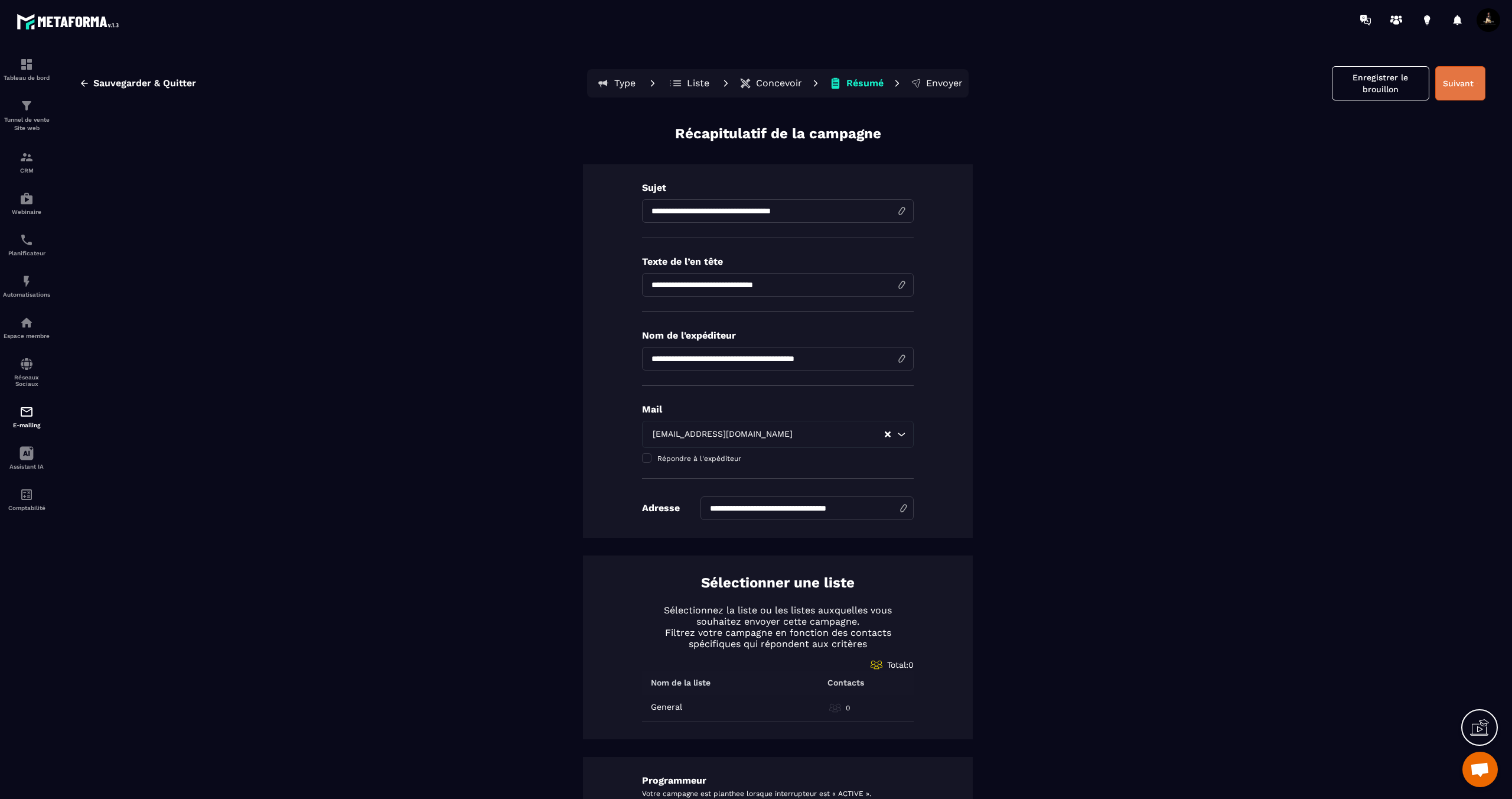
click at [1446, 93] on button "Suivant" at bounding box center [1460, 84] width 50 height 34
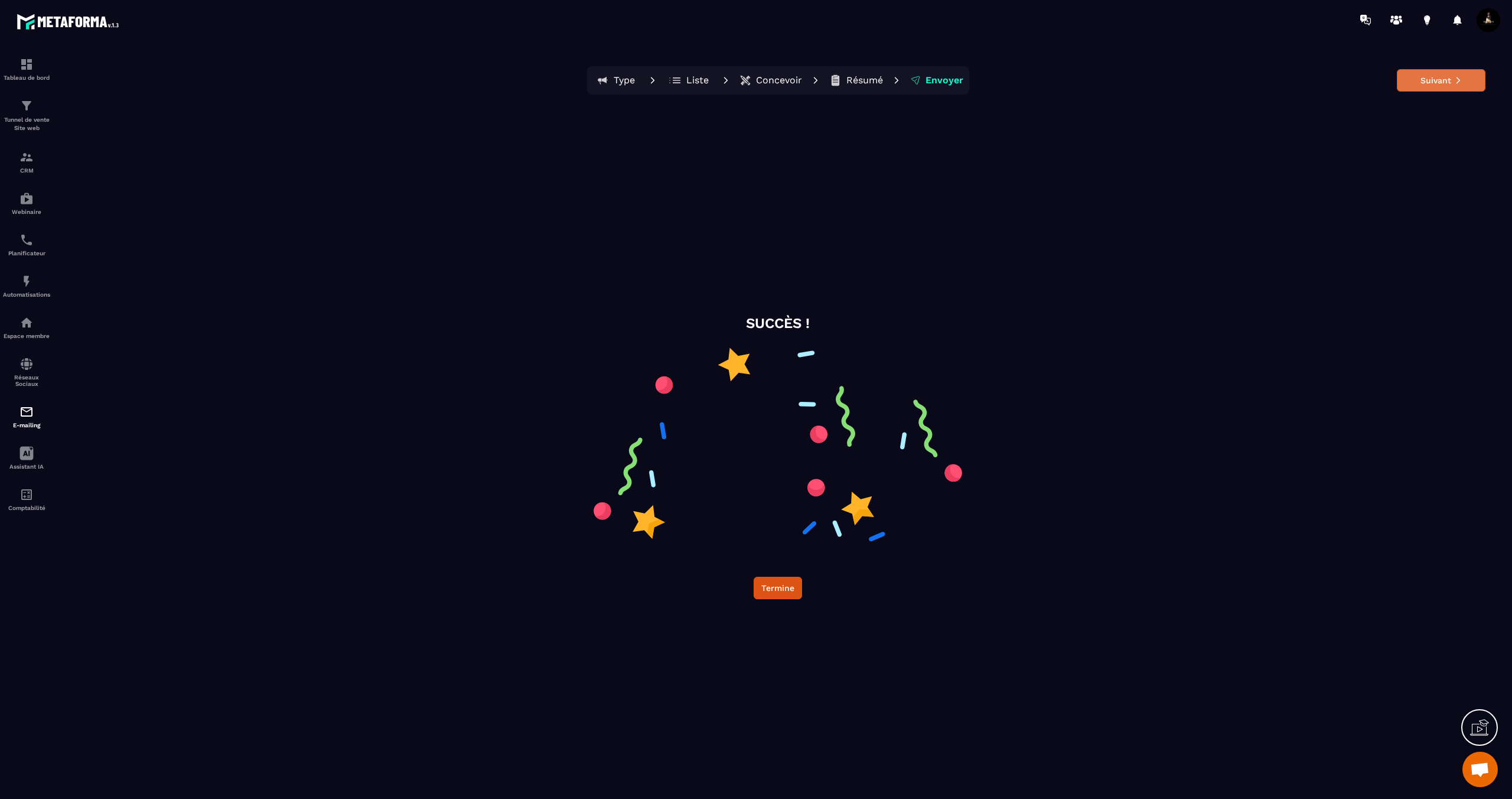
click at [1456, 82] on icon at bounding box center [1458, 80] width 8 height 8
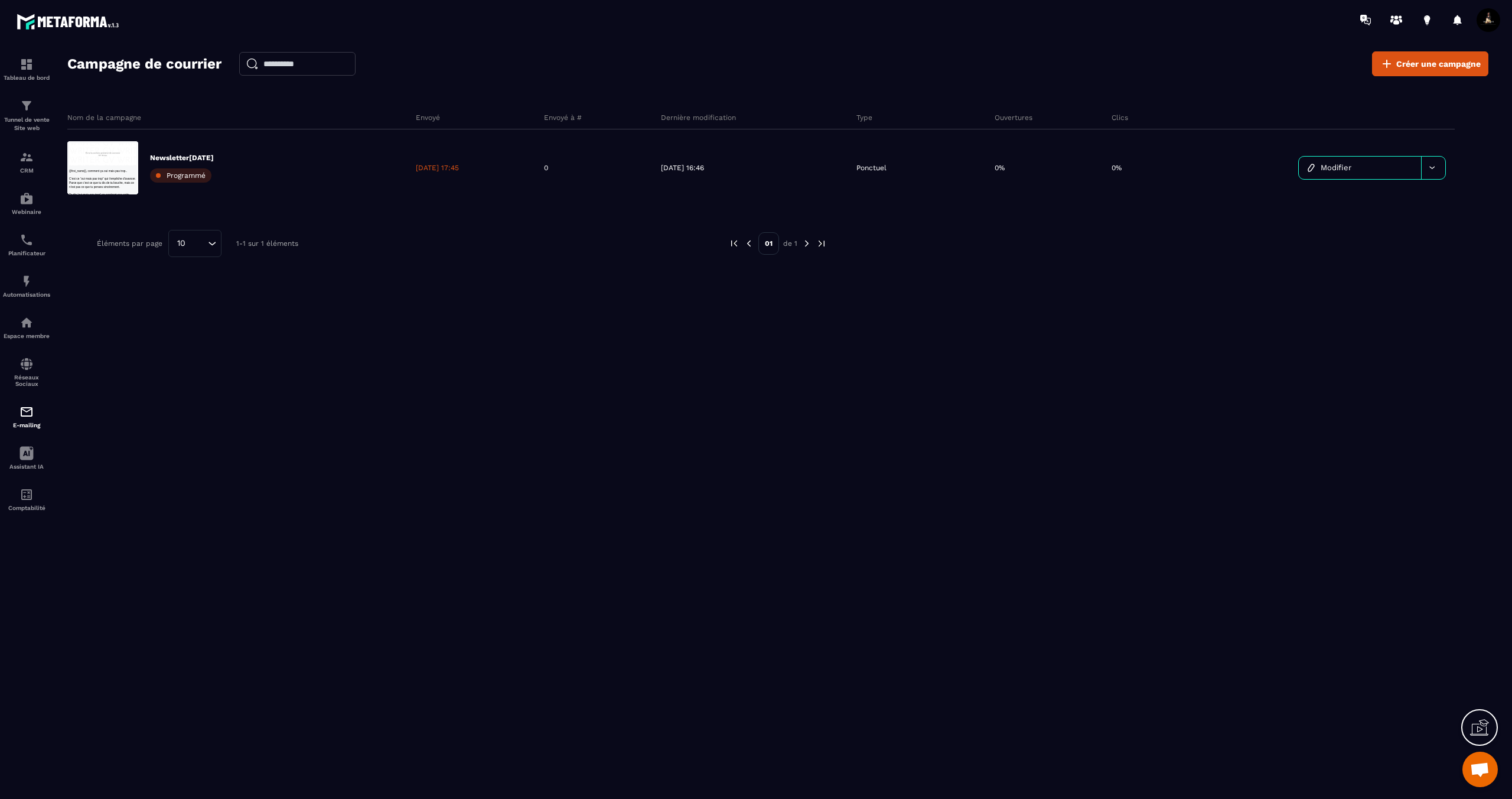
click at [410, 98] on div "Nom de la campagne Envoyé Envoyé à # Dernière modification Type Ouvertures Clic…" at bounding box center [778, 150] width 1421 height 112
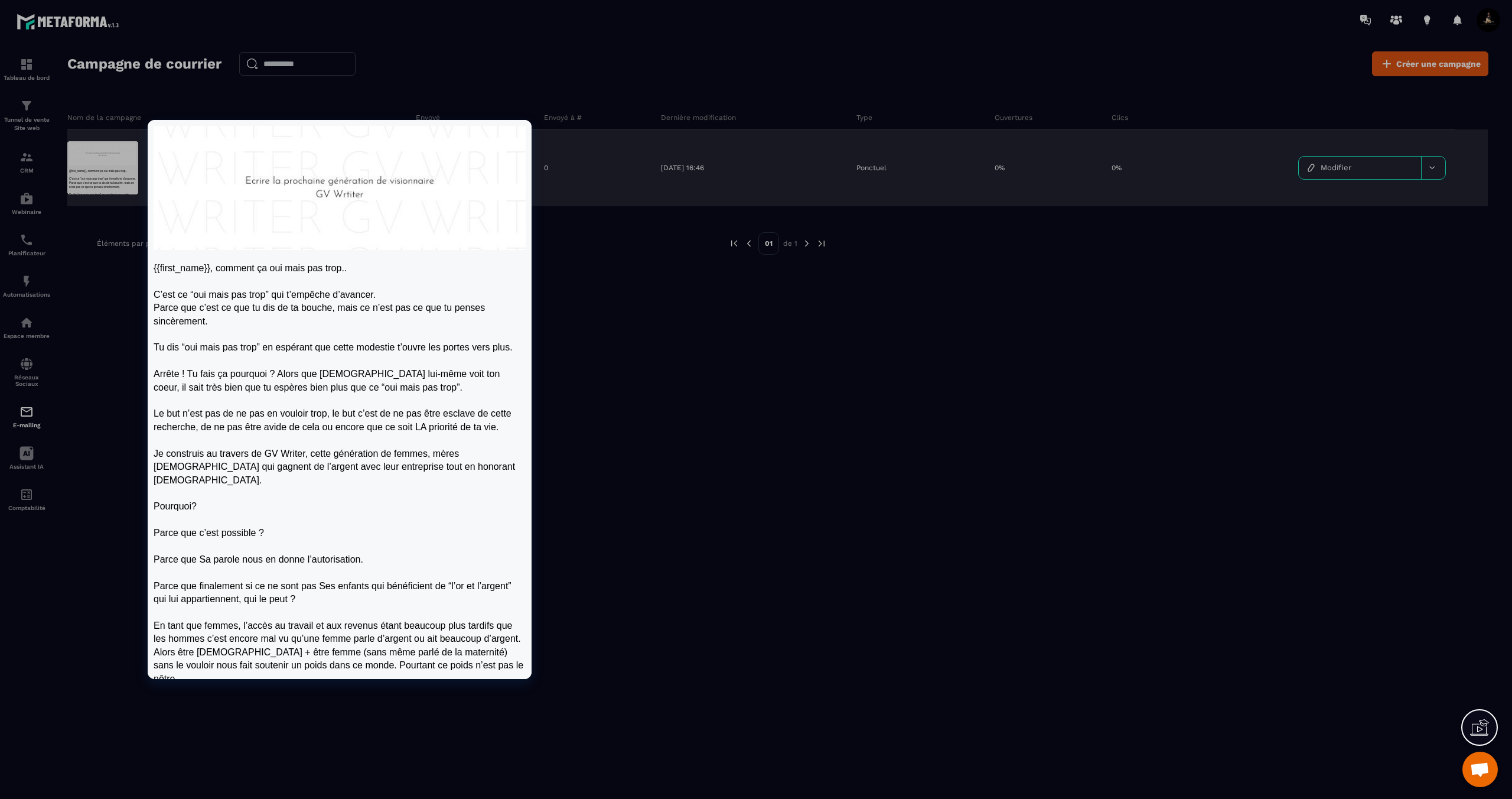
click at [99, 174] on div at bounding box center [102, 167] width 71 height 53
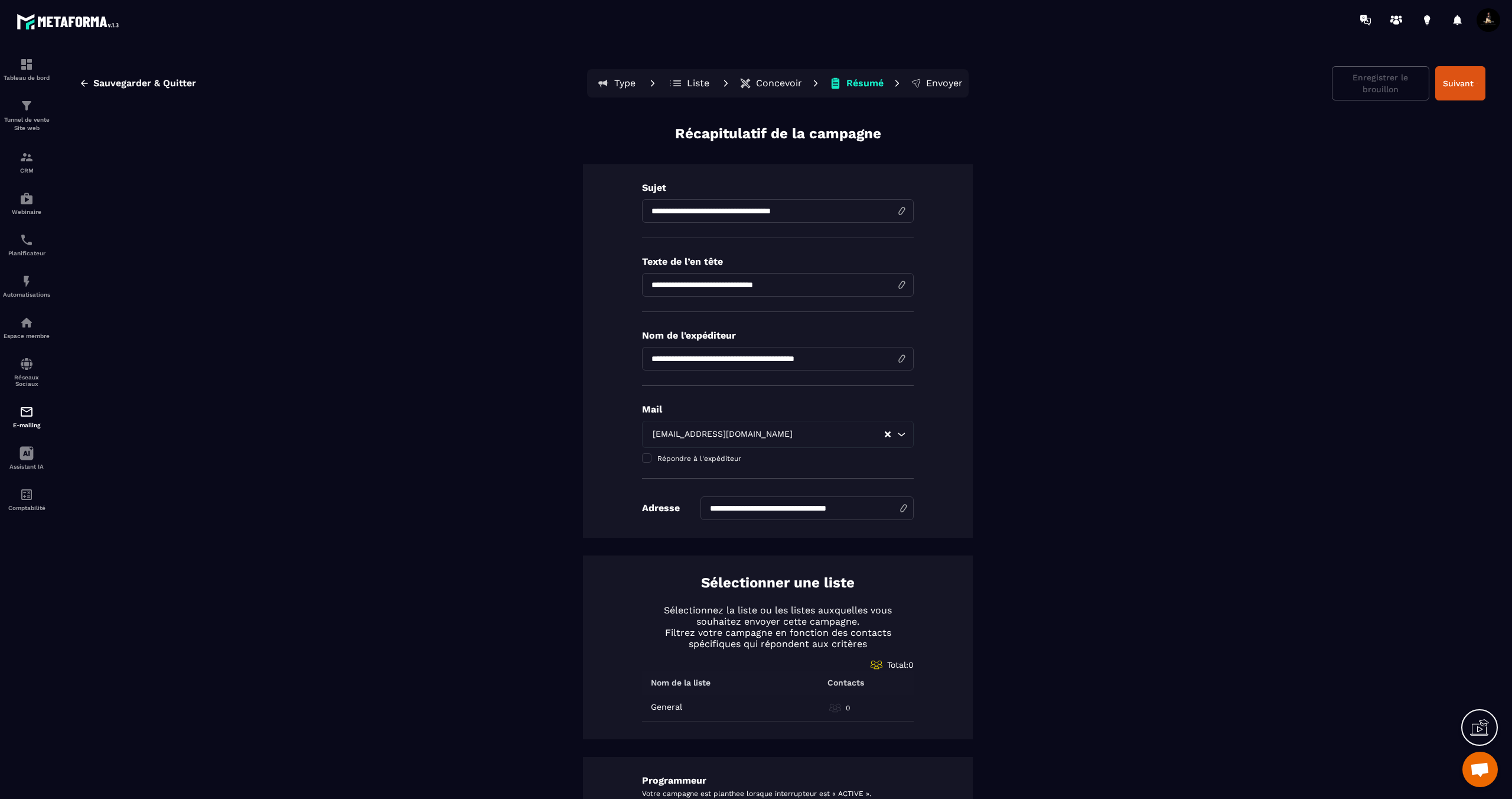
click at [764, 87] on p "Concevoir" at bounding box center [779, 84] width 46 height 12
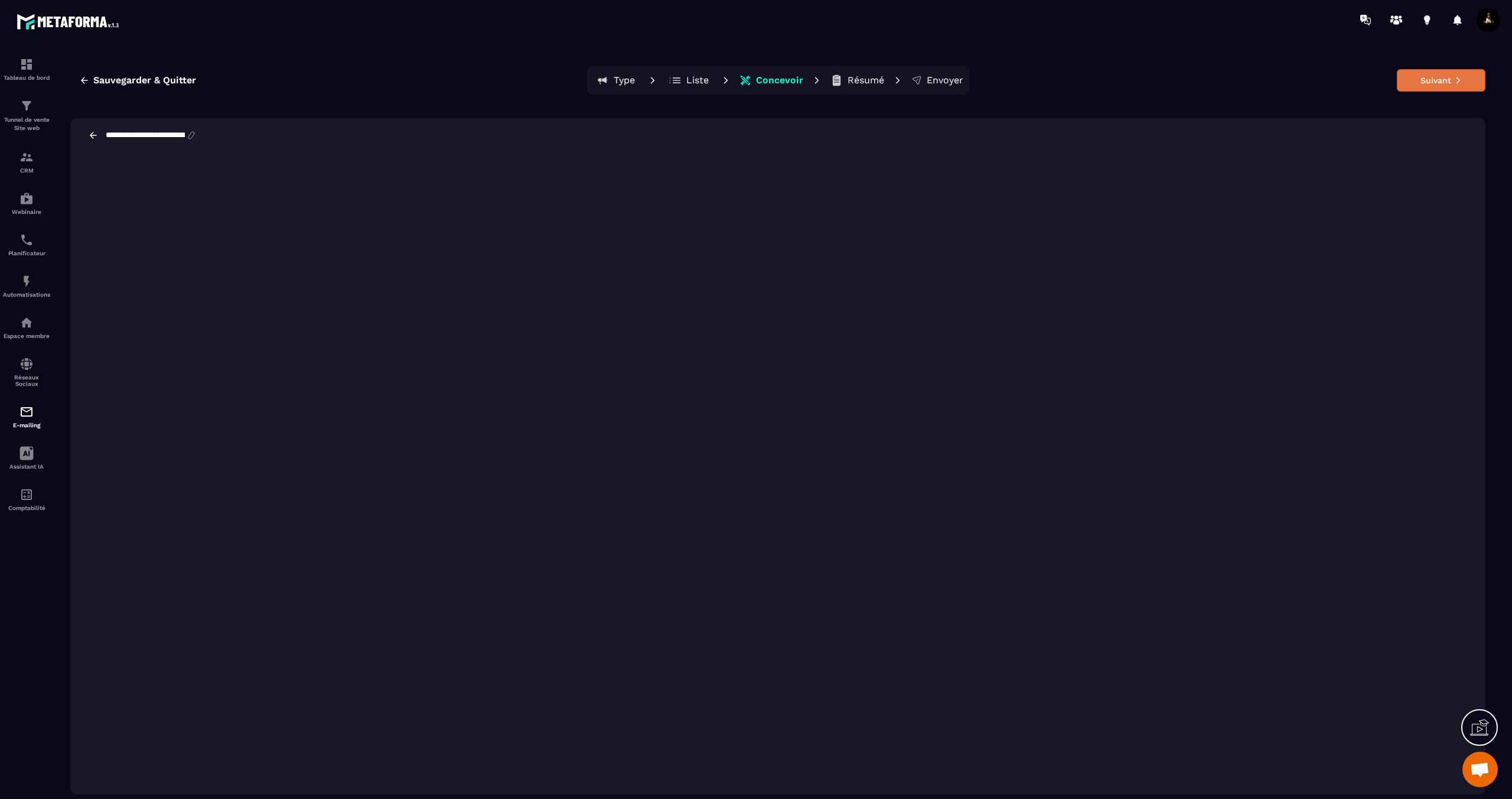
click at [1446, 86] on button "Suivant" at bounding box center [1441, 81] width 89 height 22
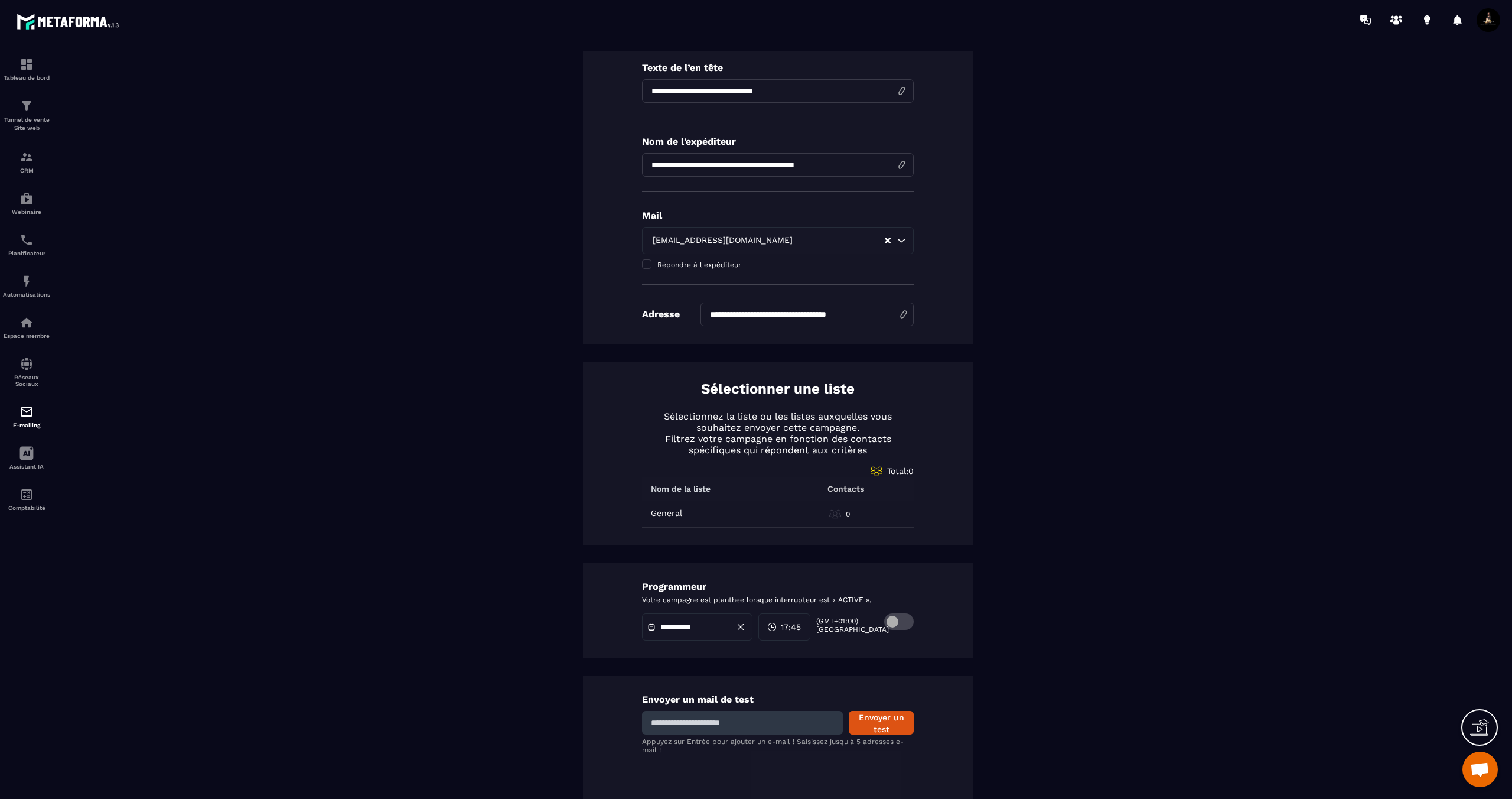
scroll to position [200, 0]
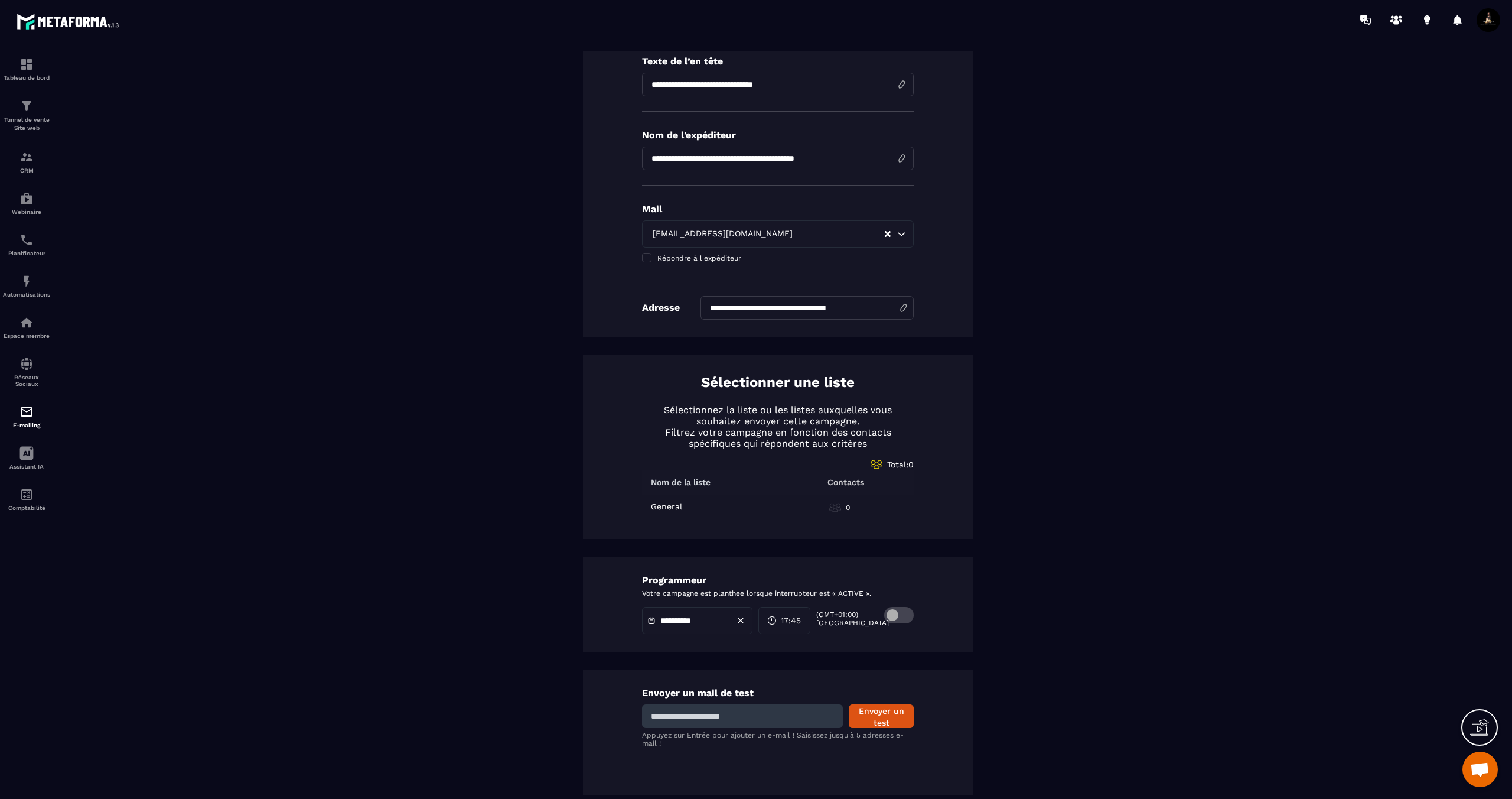
click at [802, 715] on input at bounding box center [742, 716] width 201 height 24
type input "**********"
click at [875, 718] on button "Envoyer un test" at bounding box center [881, 716] width 65 height 24
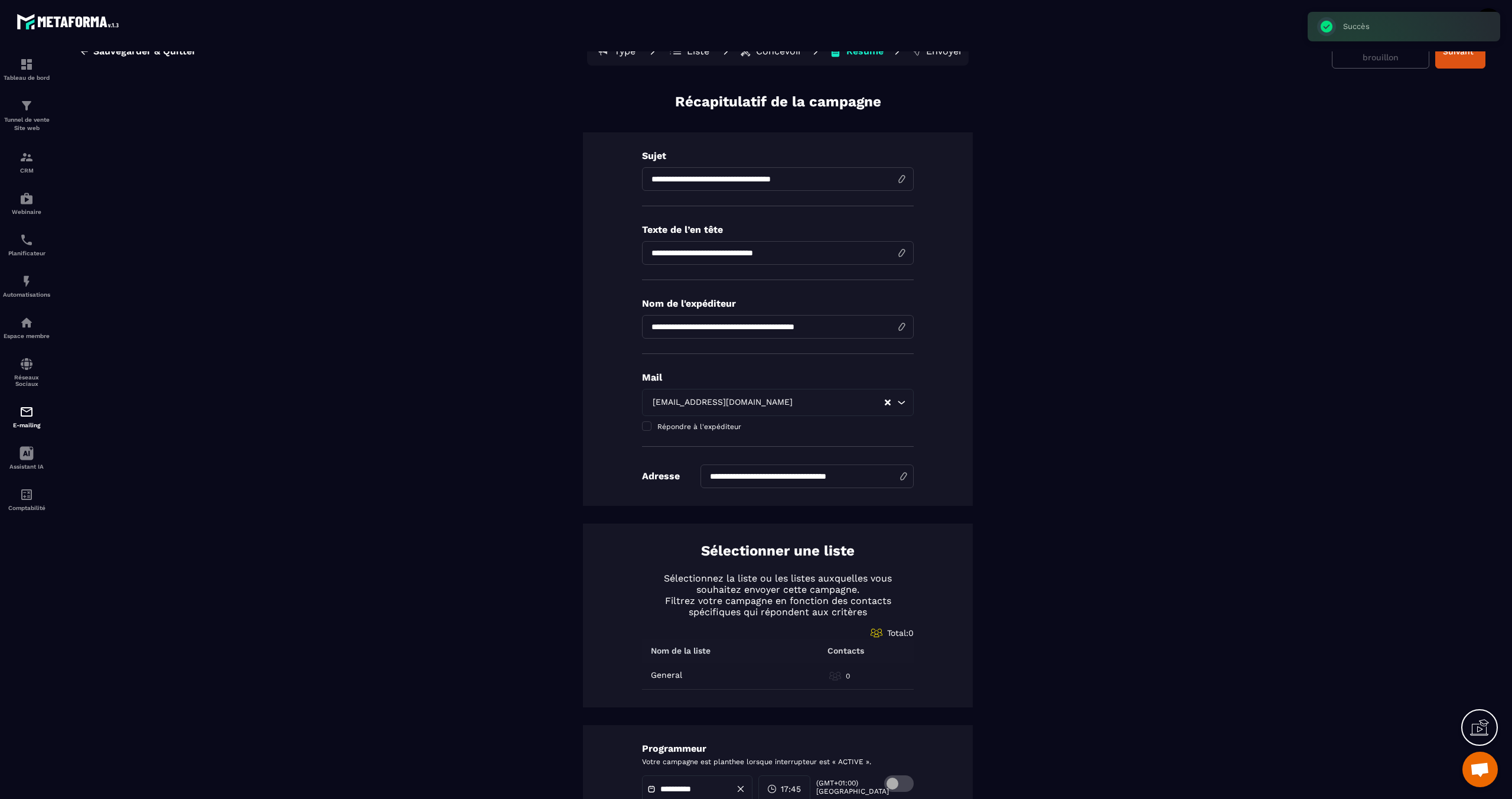
scroll to position [0, 0]
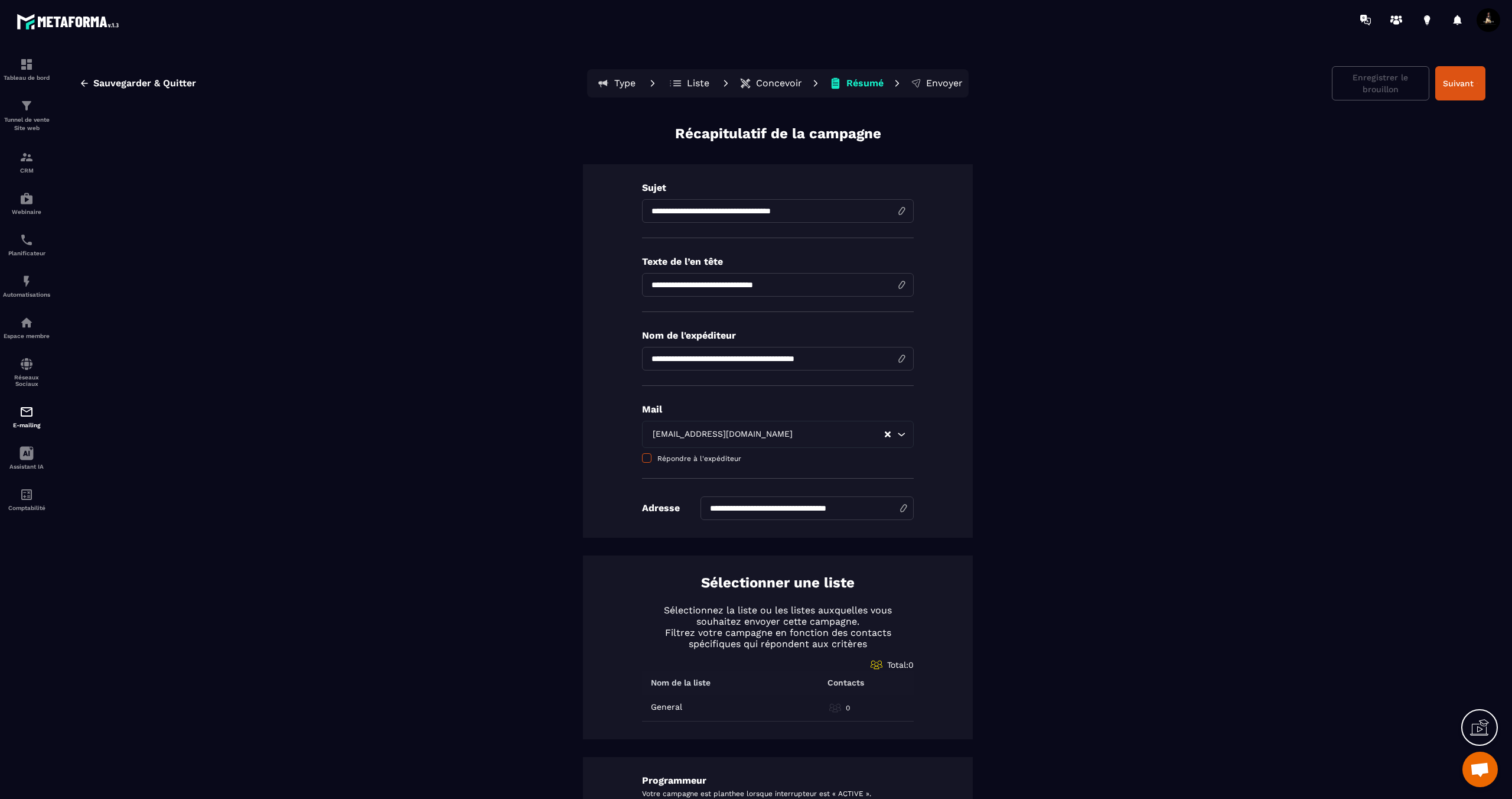
click at [684, 458] on span "Répondre à l'expéditeur" at bounding box center [699, 458] width 84 height 8
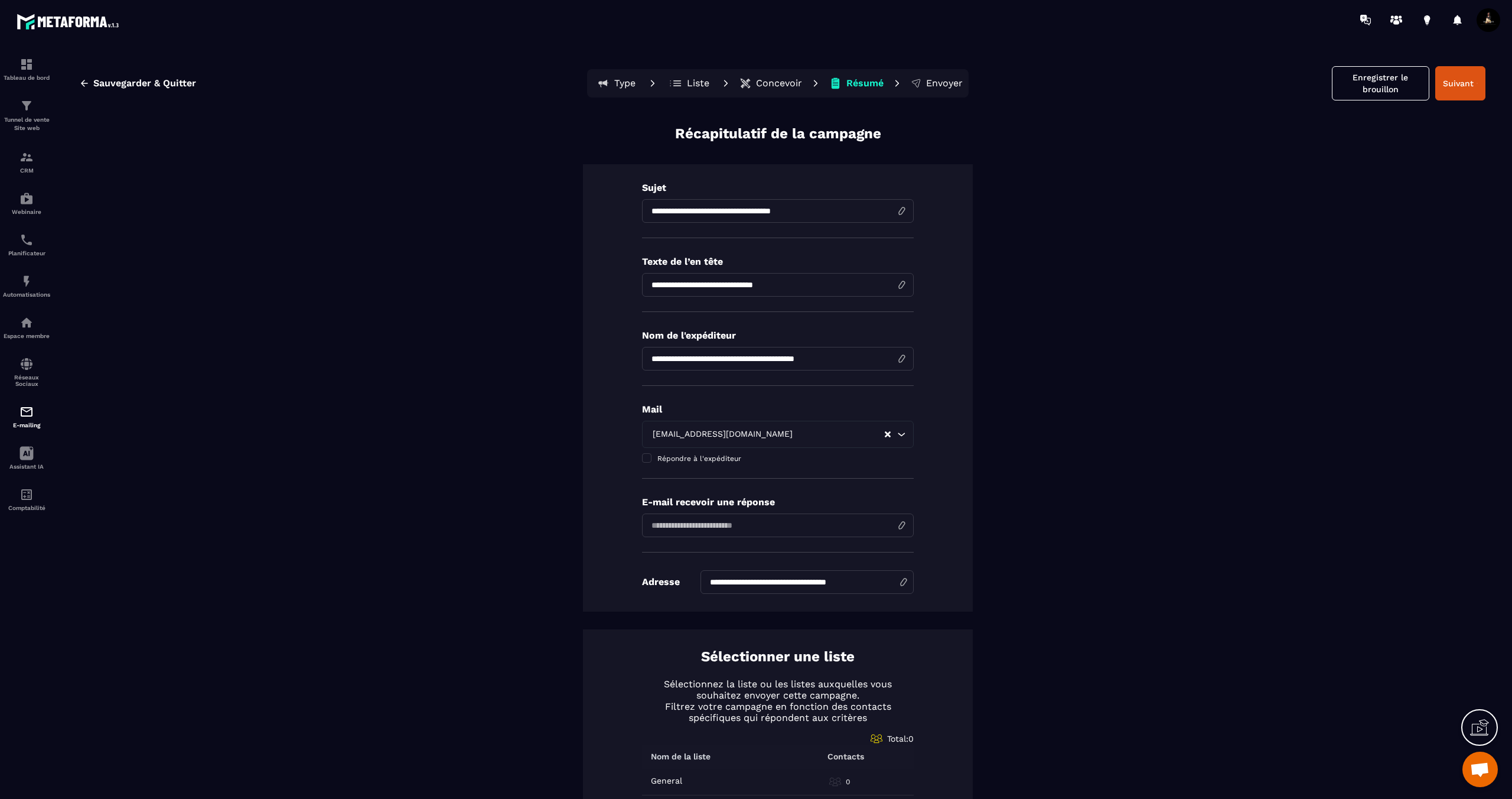
click at [782, 534] on input "email" at bounding box center [778, 526] width 272 height 24
type input "**********"
click at [795, 433] on input "Search for option" at bounding box center [839, 434] width 89 height 13
click at [1046, 489] on div "**********" at bounding box center [778, 596] width 1415 height 945
click at [1452, 92] on button "Suivant" at bounding box center [1460, 84] width 50 height 34
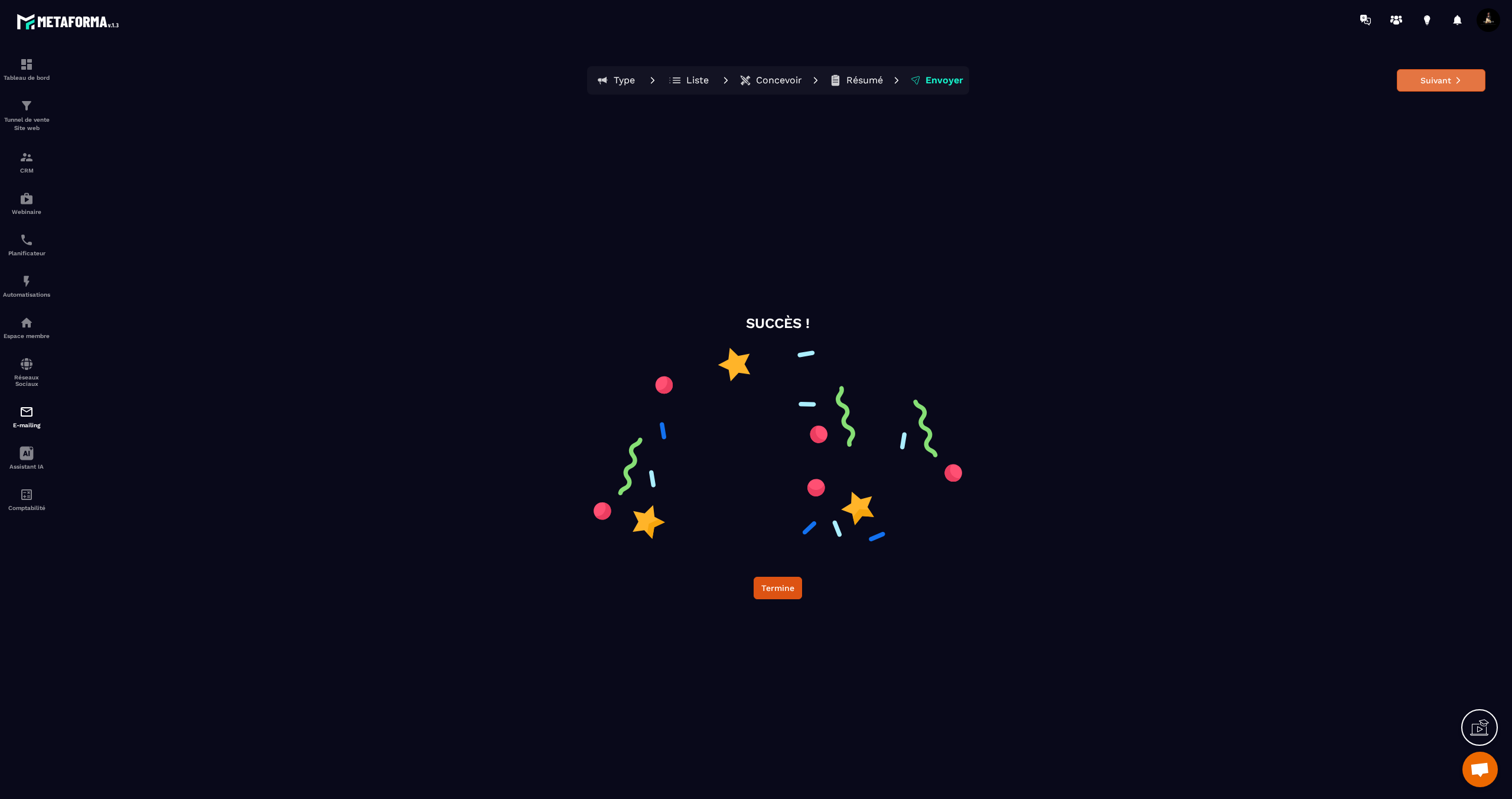
click at [1438, 87] on button "Suivant" at bounding box center [1441, 81] width 89 height 22
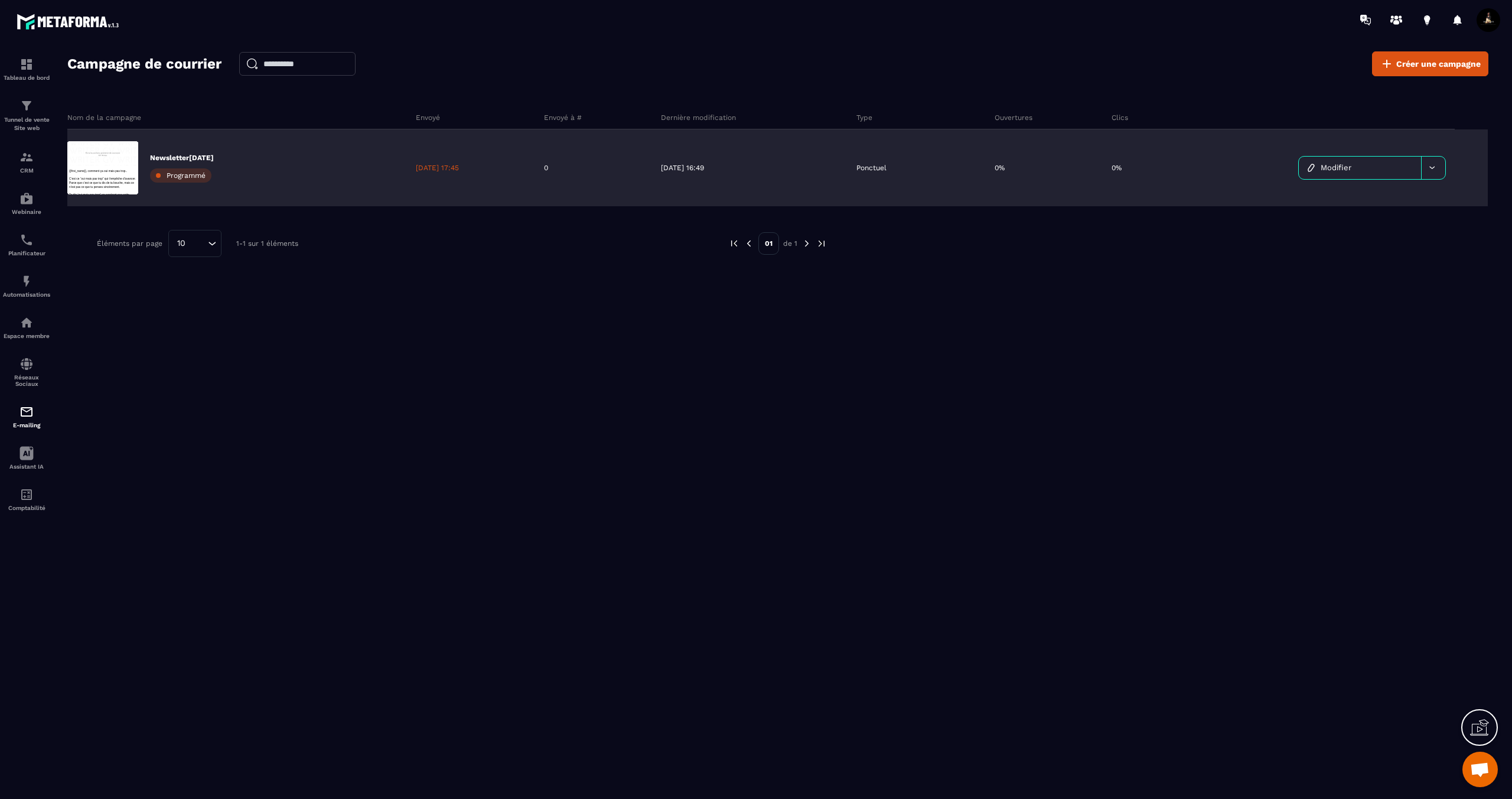
click at [157, 161] on p "Newsletter[DATE]" at bounding box center [181, 158] width 63 height 10
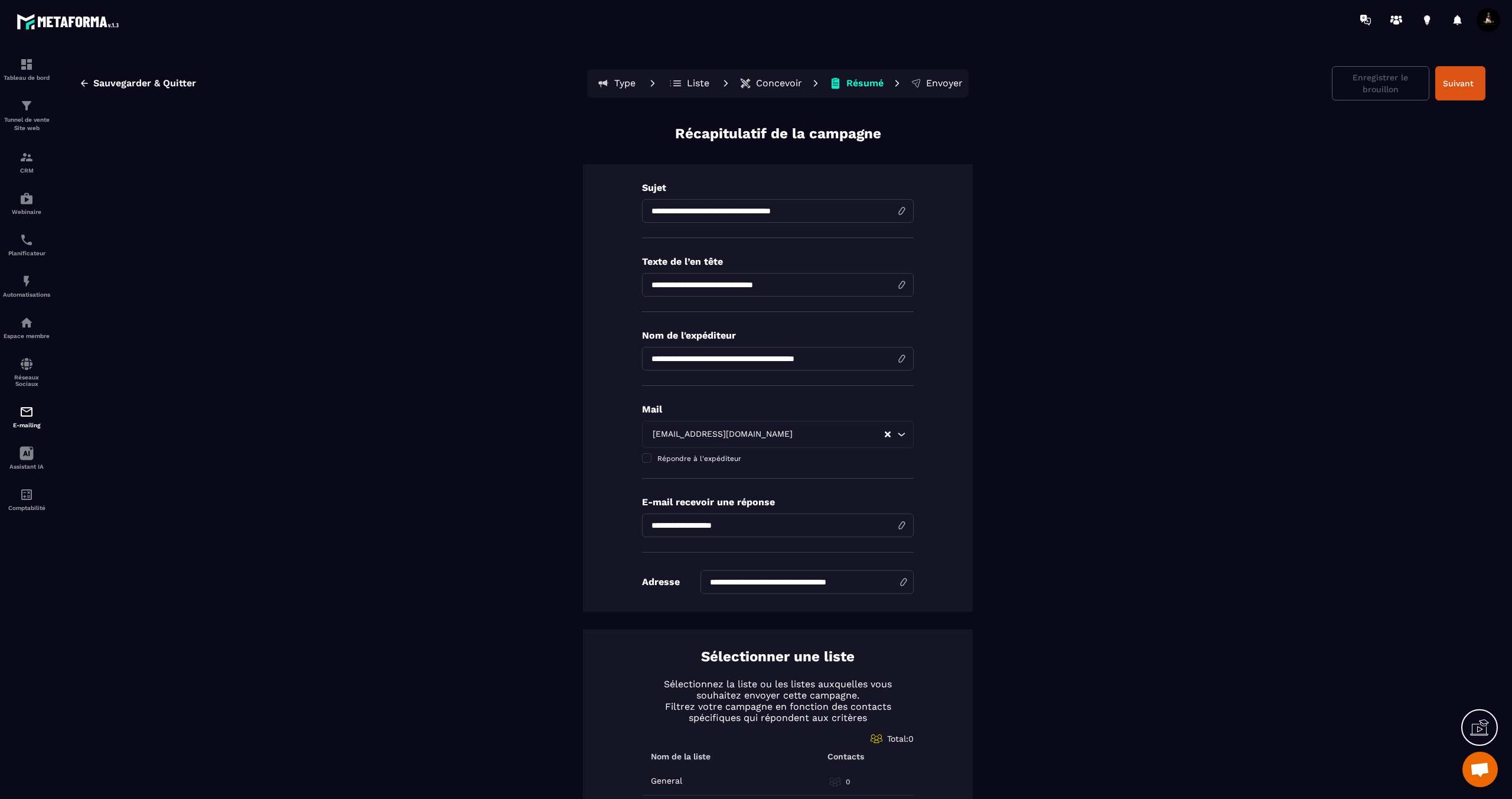
click at [769, 78] on p "Concevoir" at bounding box center [779, 84] width 46 height 12
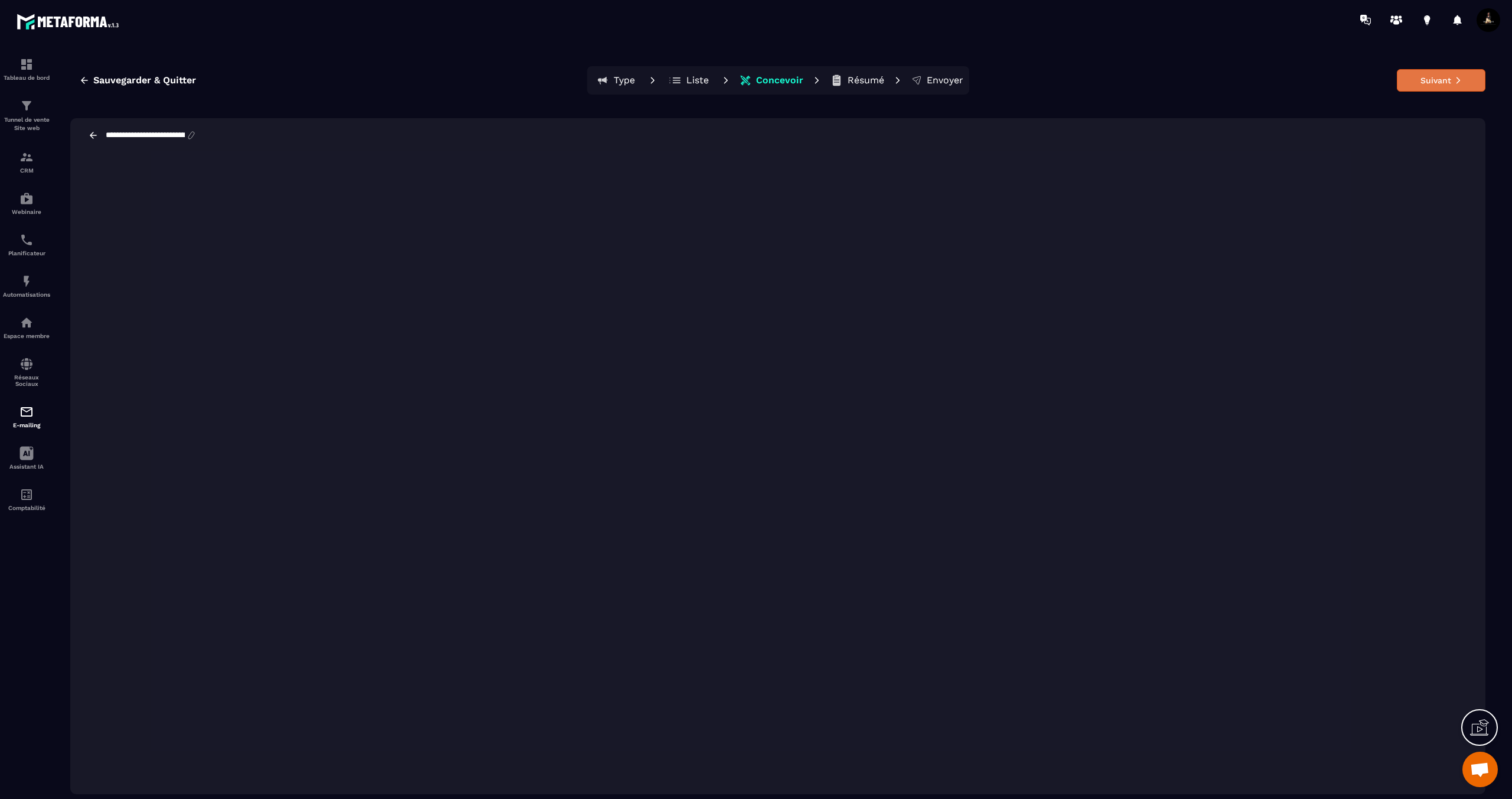
click at [1431, 78] on button "Suivant" at bounding box center [1441, 81] width 89 height 22
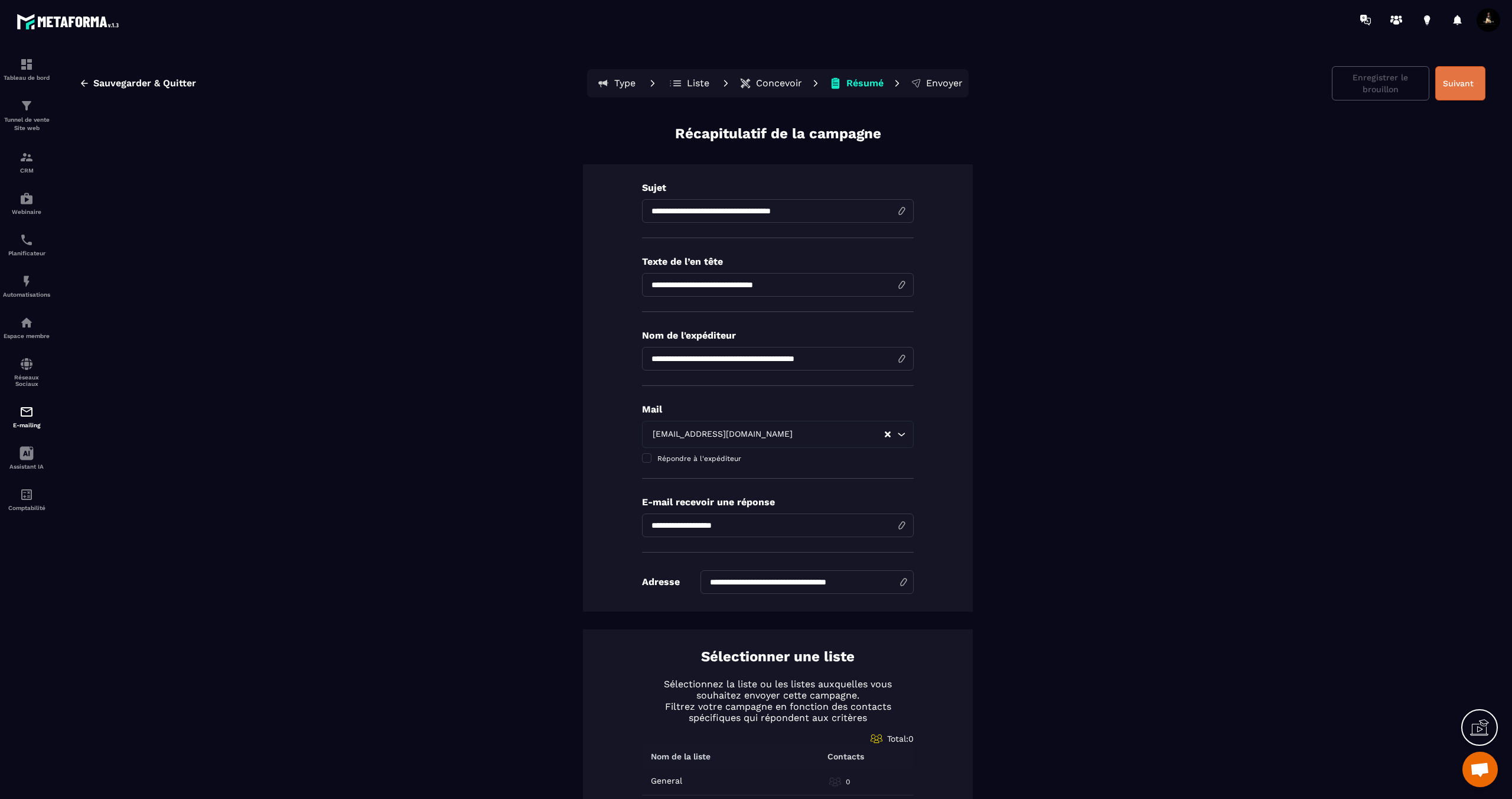
click at [1456, 79] on button "Suivant" at bounding box center [1460, 84] width 50 height 34
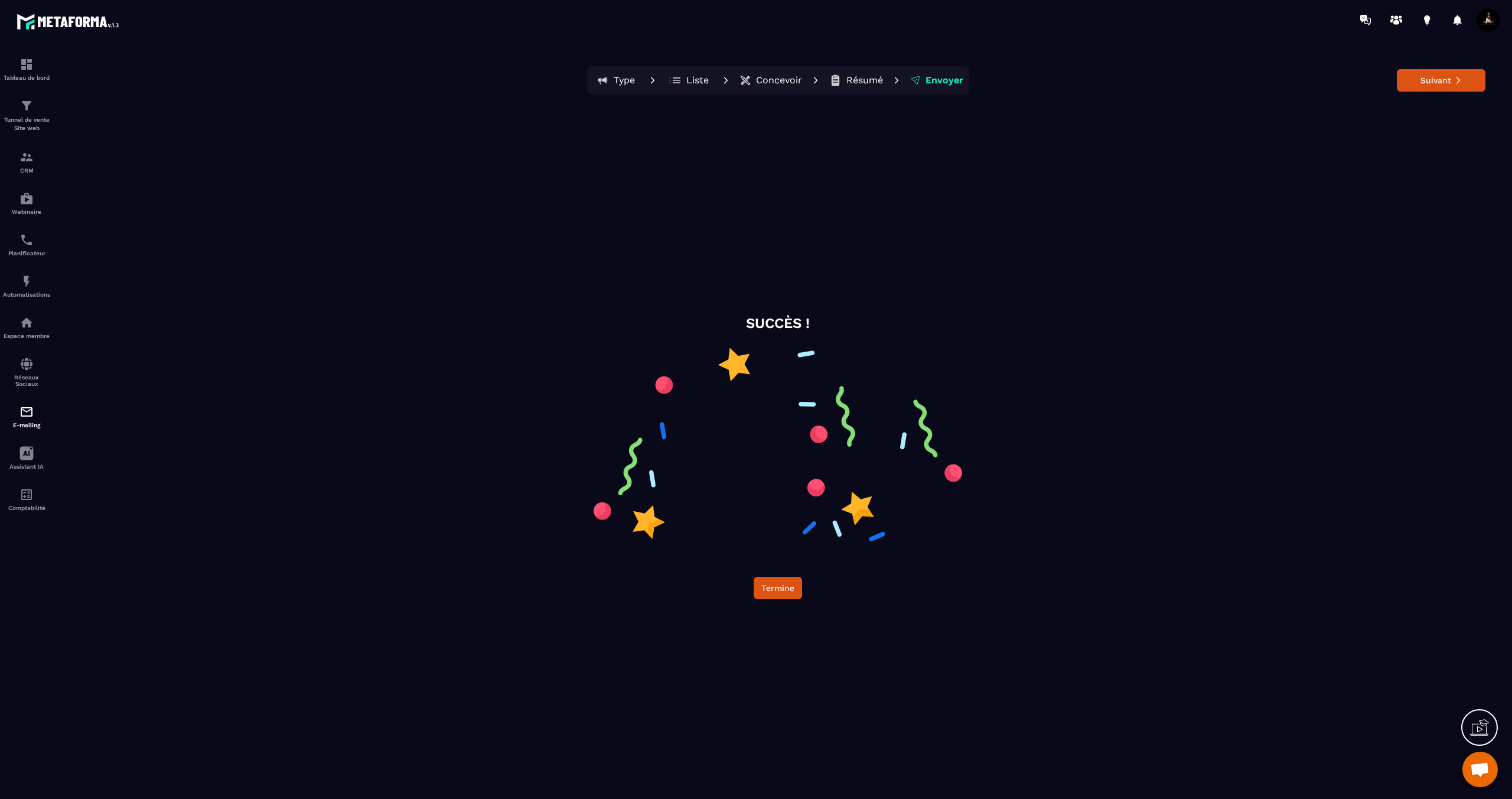
click at [1456, 79] on icon at bounding box center [1458, 80] width 8 height 8
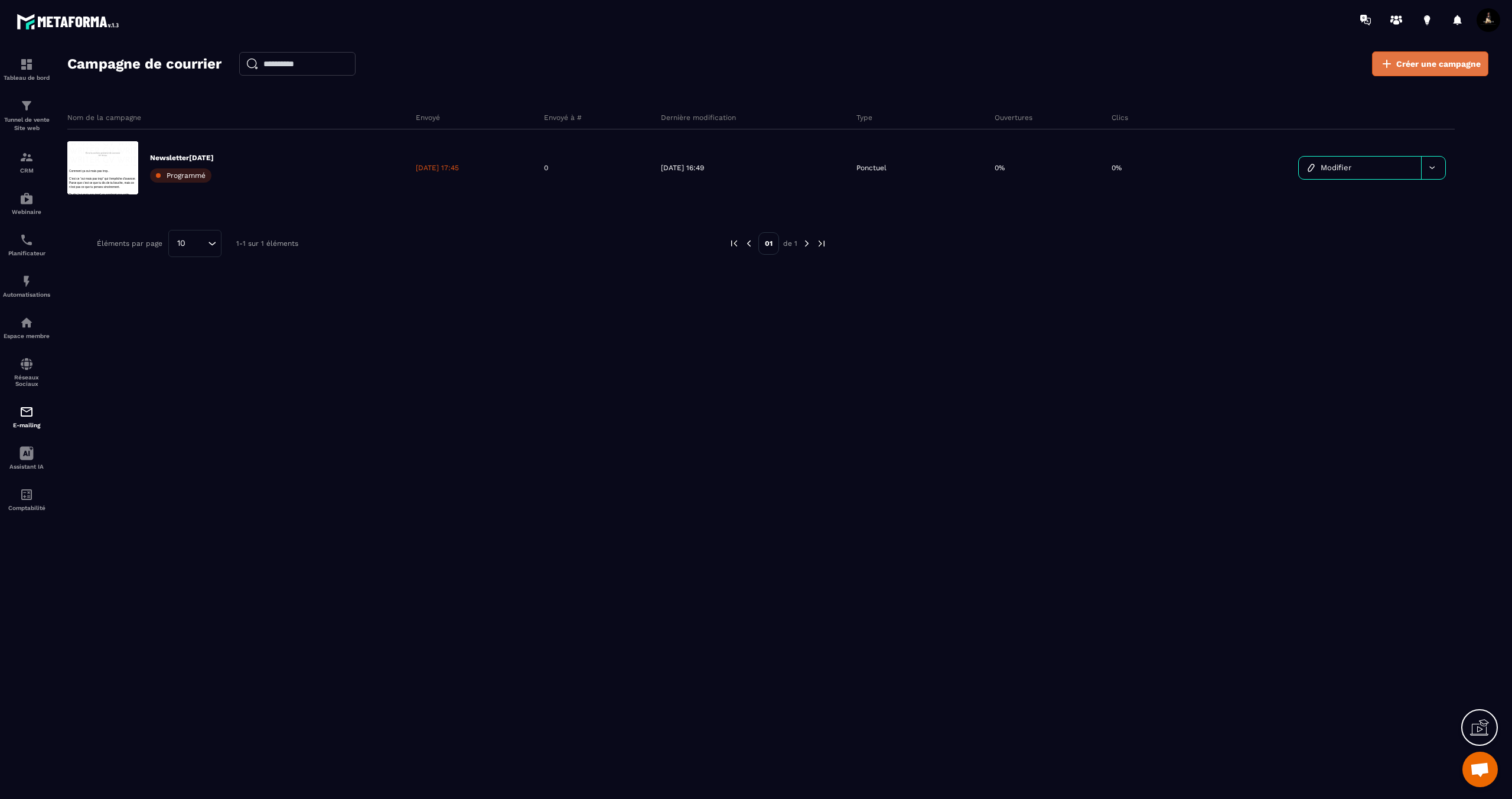
click at [1457, 69] on link "Créer une campagne" at bounding box center [1430, 63] width 116 height 25
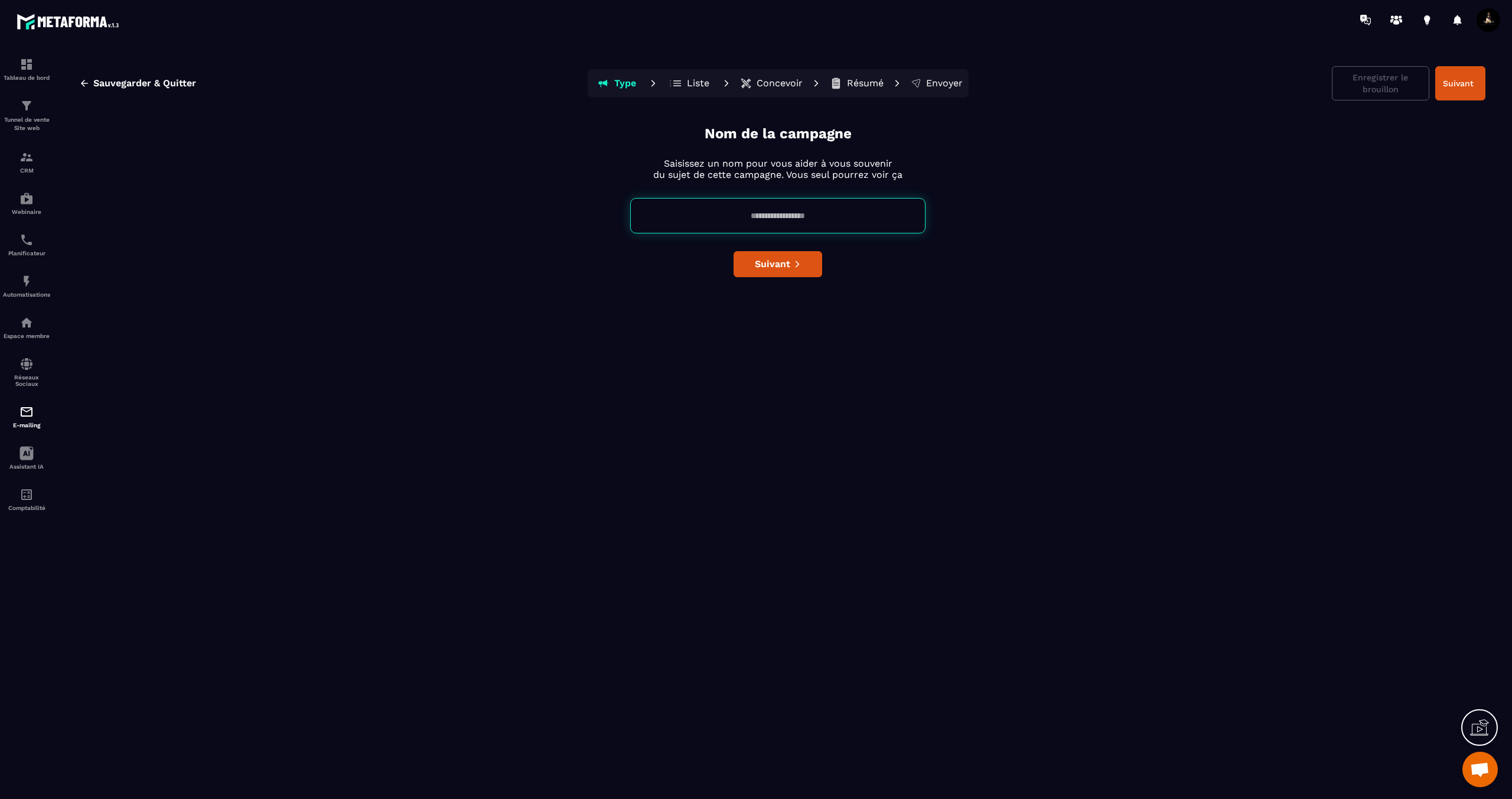
click at [729, 221] on input at bounding box center [778, 215] width 296 height 35
type input "*****"
drag, startPoint x: 866, startPoint y: 298, endPoint x: 850, endPoint y: 290, distance: 17.9
click at [864, 296] on div "Nom de la campagne Saisissez un nom pour vous aider à vous souvenir du sujet de…" at bounding box center [778, 458] width 1415 height 670
click at [784, 263] on span "Suivant" at bounding box center [772, 264] width 35 height 12
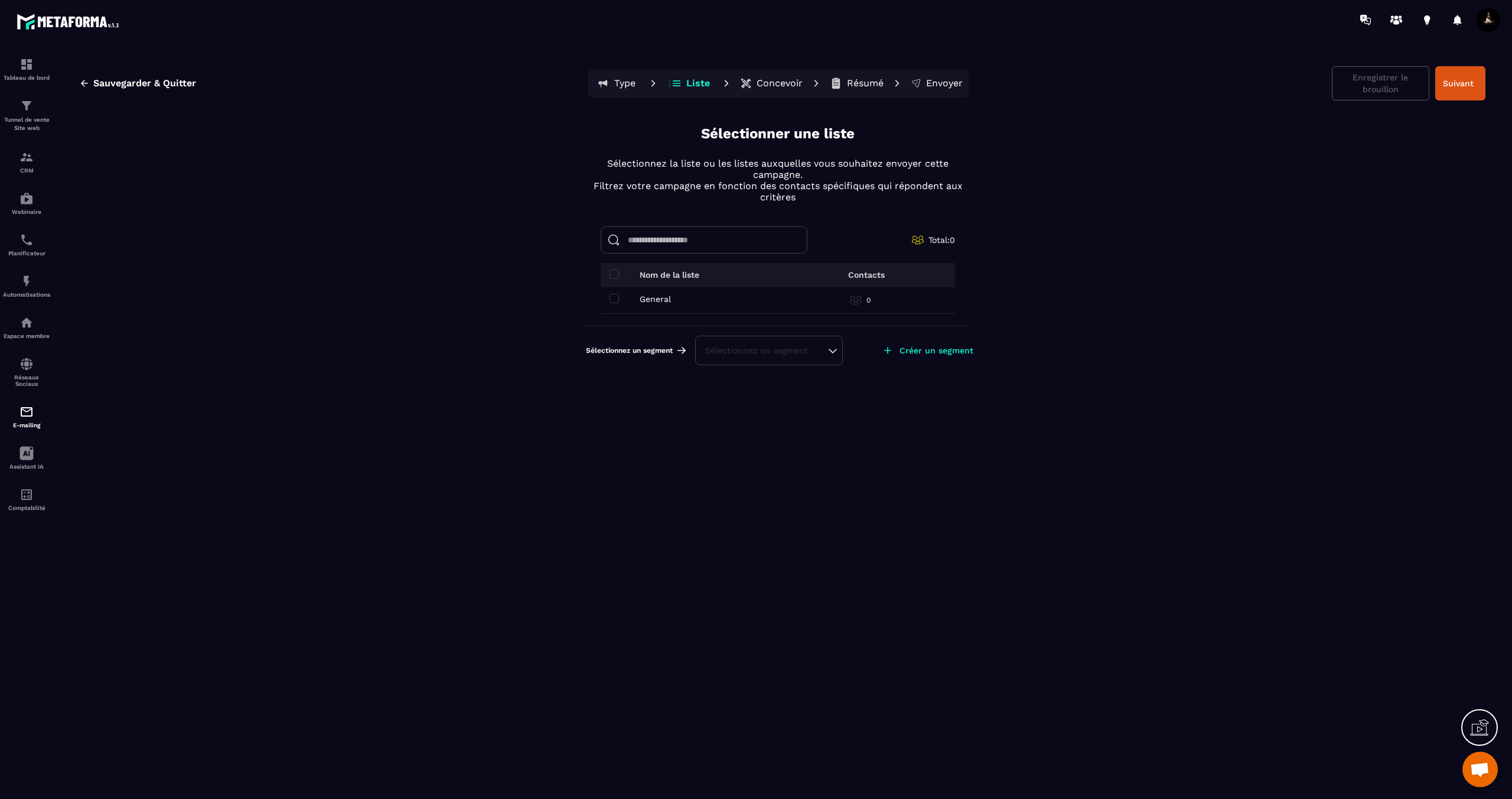
click at [369, 239] on div "Sauvegarder & Quitter Type Liste Concevoir Résumé Envoyer Enregistrer le brouil…" at bounding box center [778, 430] width 1445 height 758
click at [10, 169] on p "CRM" at bounding box center [26, 170] width 47 height 7
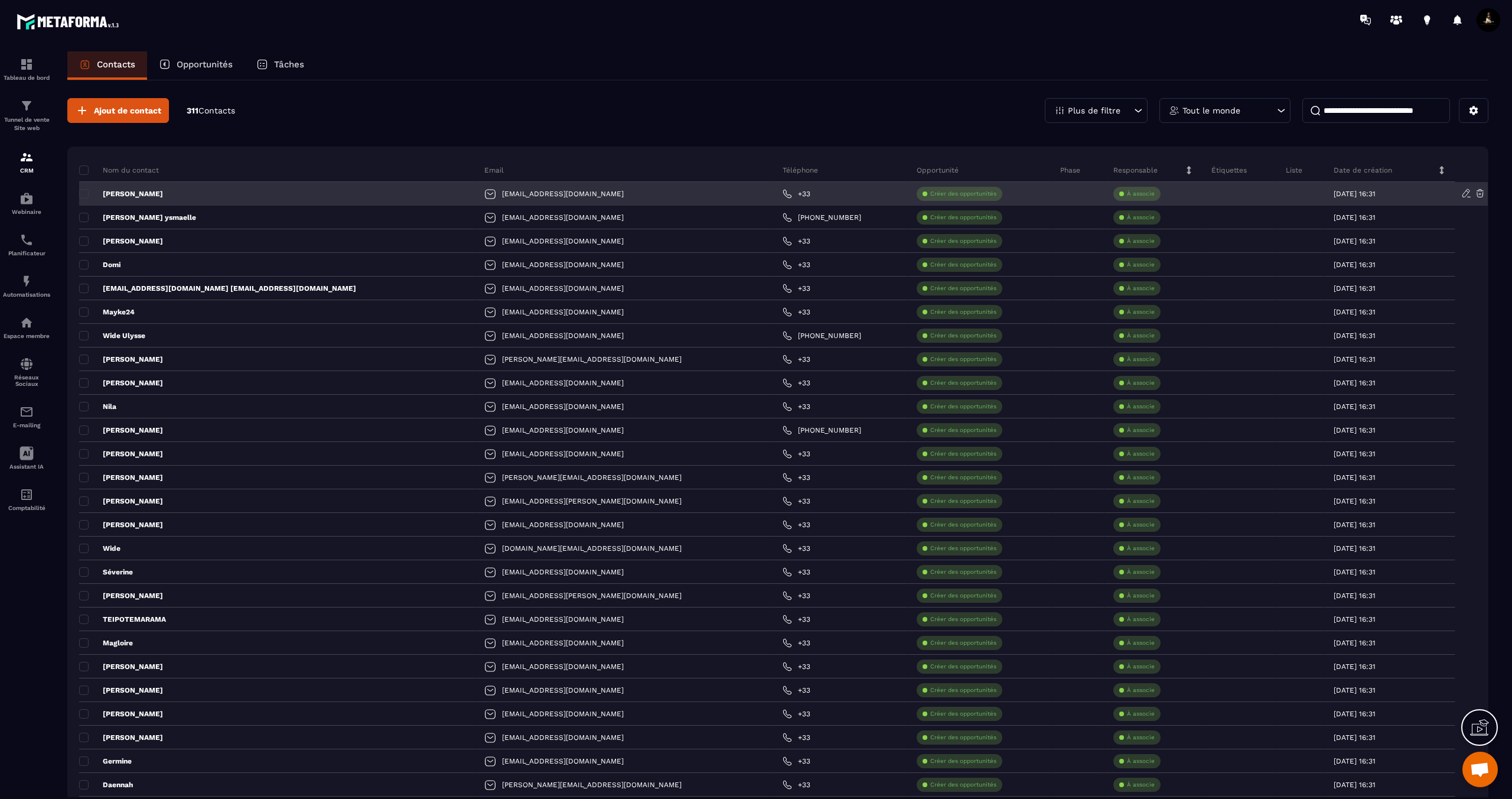
click at [156, 192] on div "[PERSON_NAME]" at bounding box center [277, 194] width 396 height 24
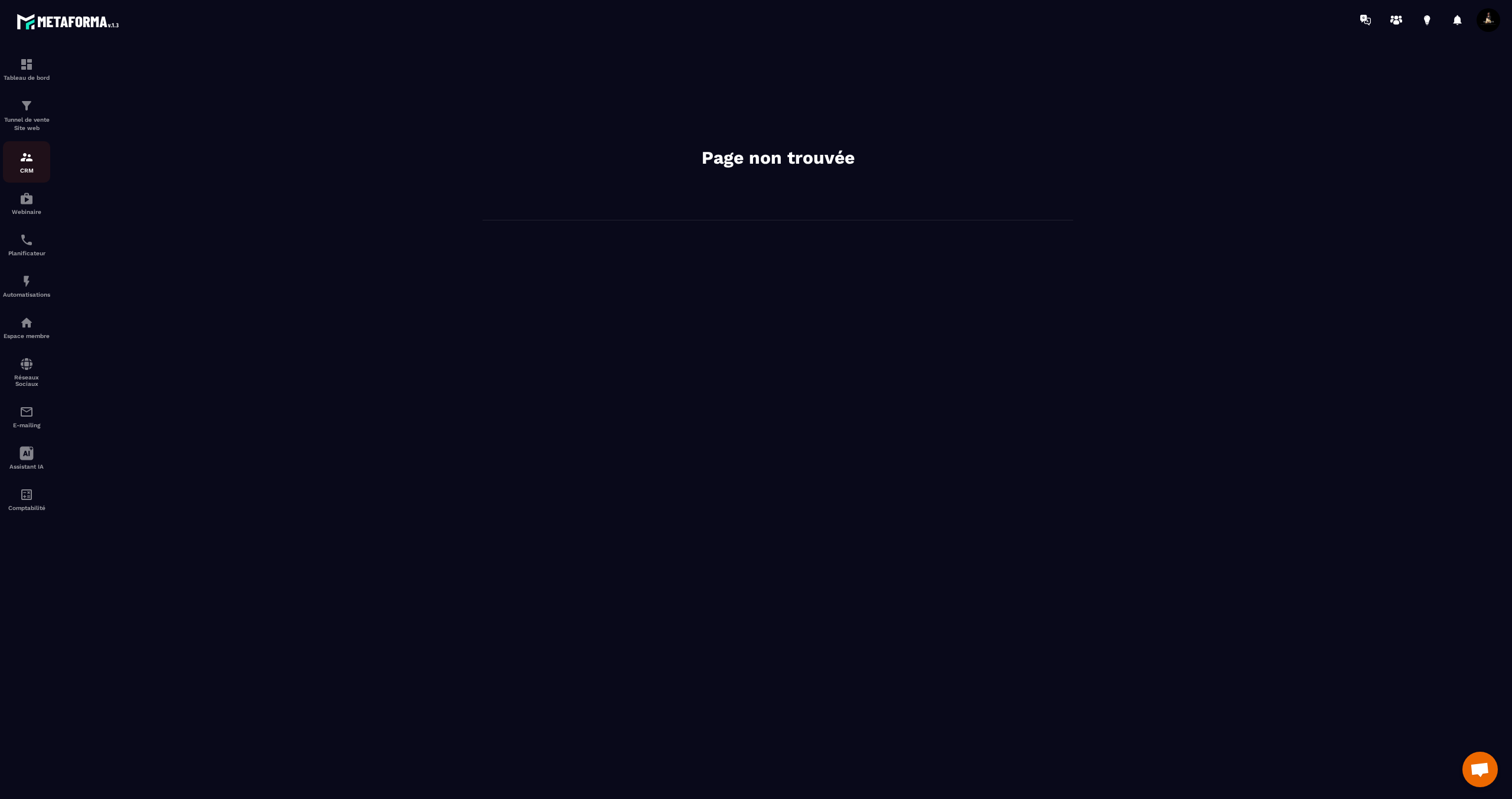
click at [38, 163] on div "CRM" at bounding box center [26, 162] width 47 height 24
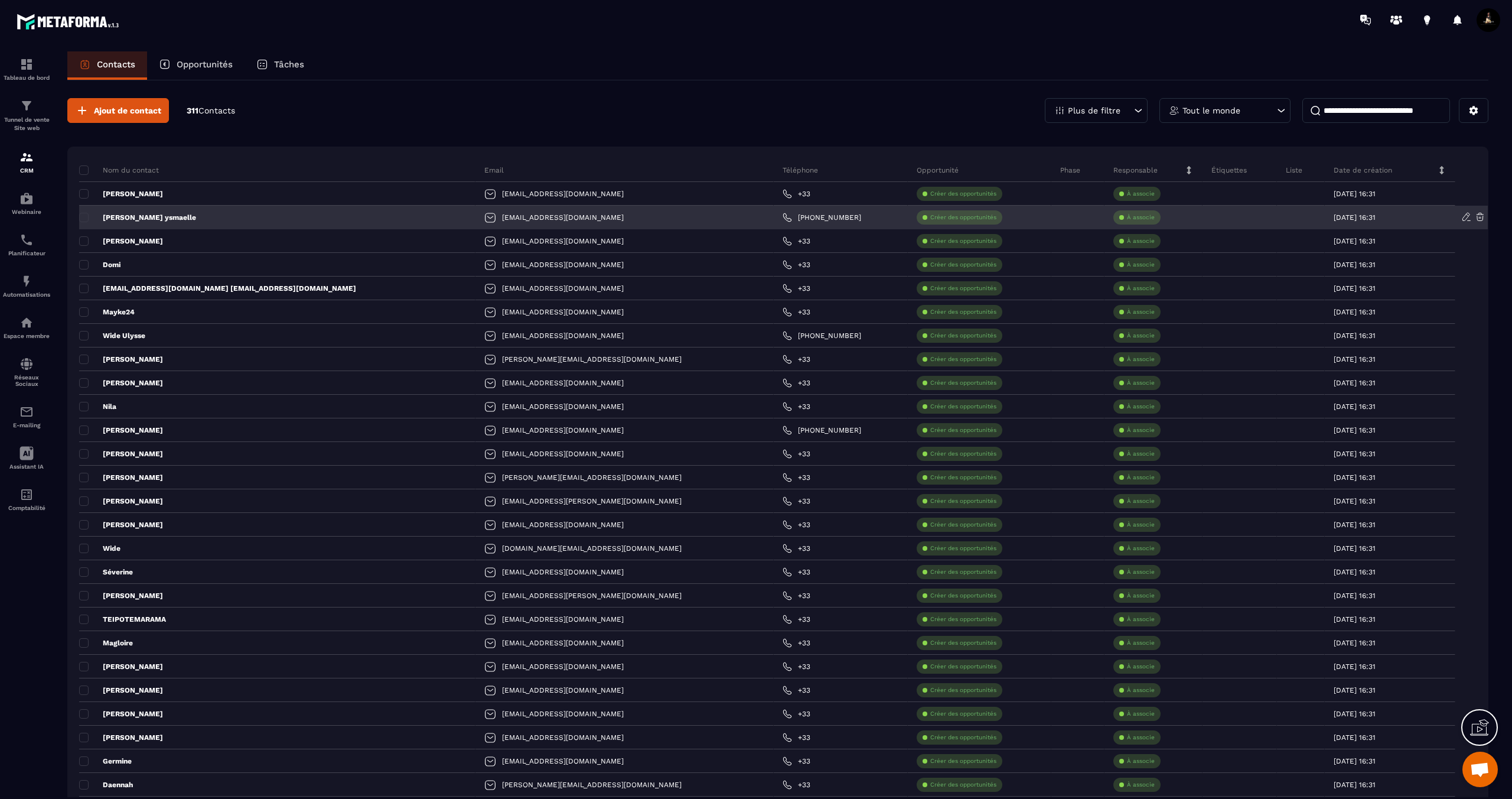
click at [130, 214] on p "[PERSON_NAME] ysmaelle" at bounding box center [137, 217] width 117 height 10
